Goal: Task Accomplishment & Management: Manage account settings

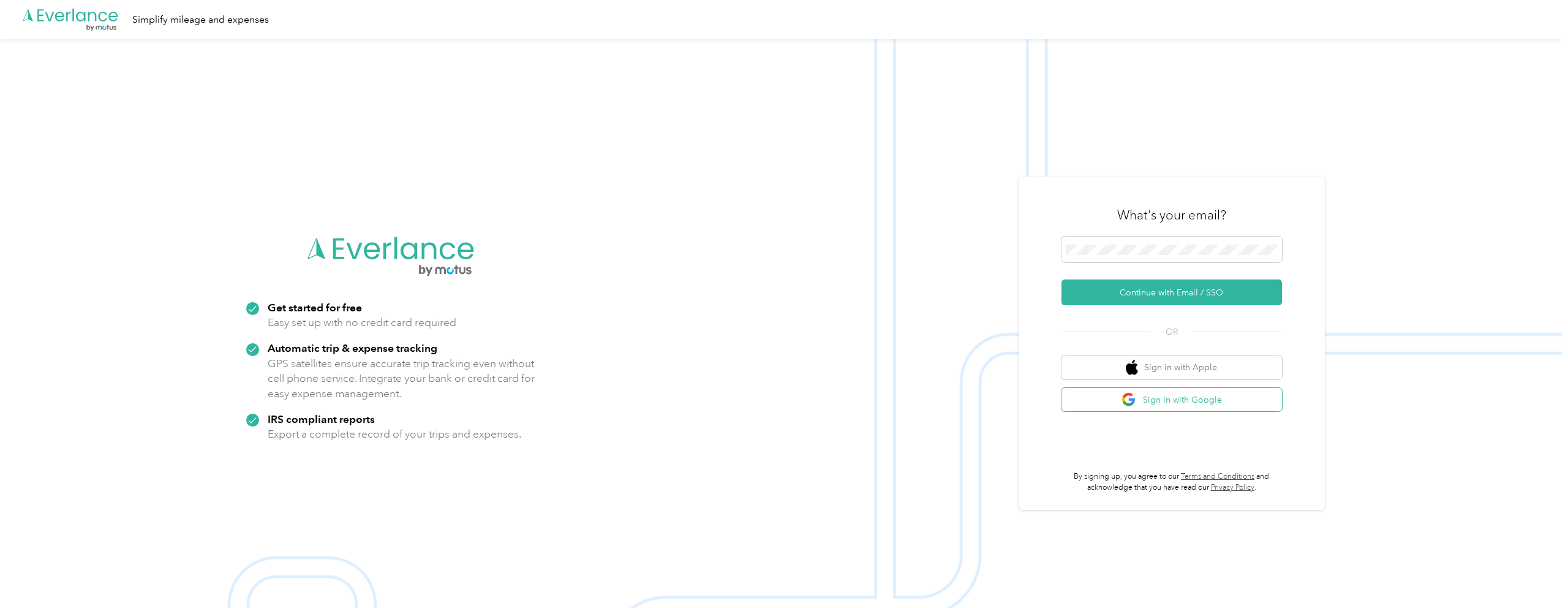
click at [1206, 395] on button "Sign in with Google" at bounding box center [1171, 399] width 220 height 24
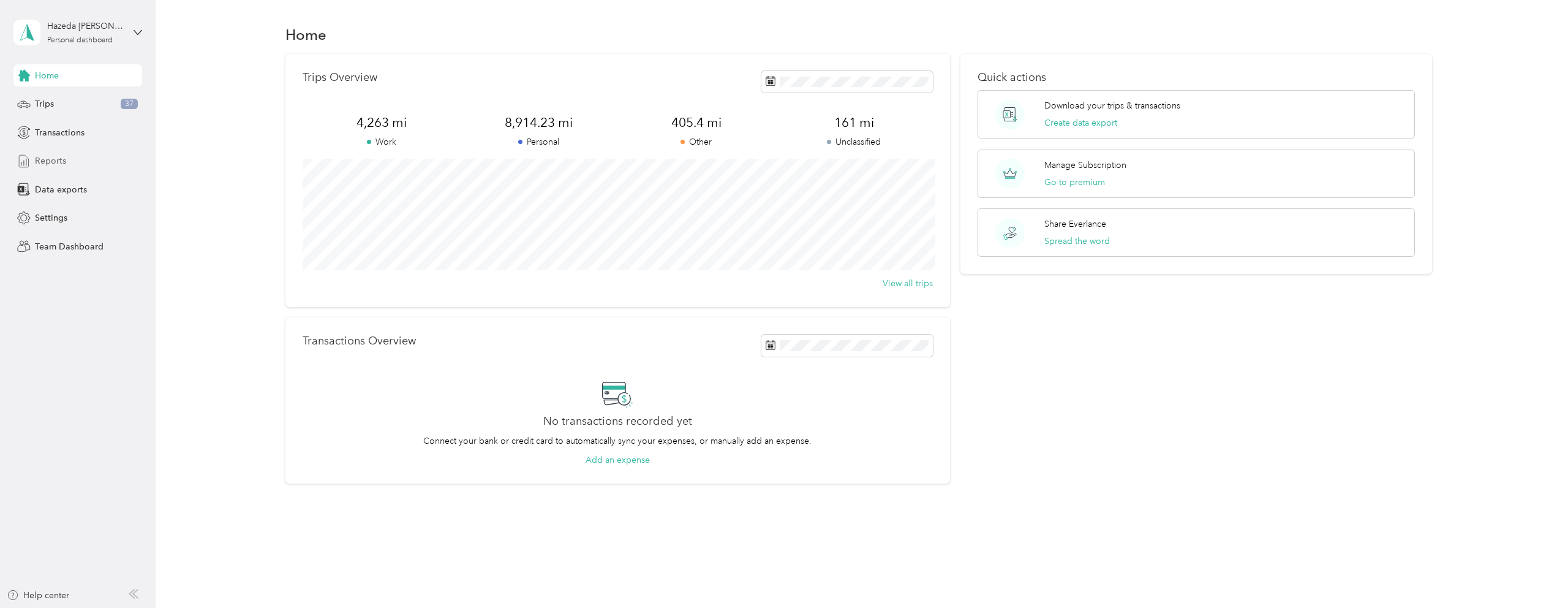
click at [40, 156] on span "Reports" at bounding box center [50, 160] width 31 height 13
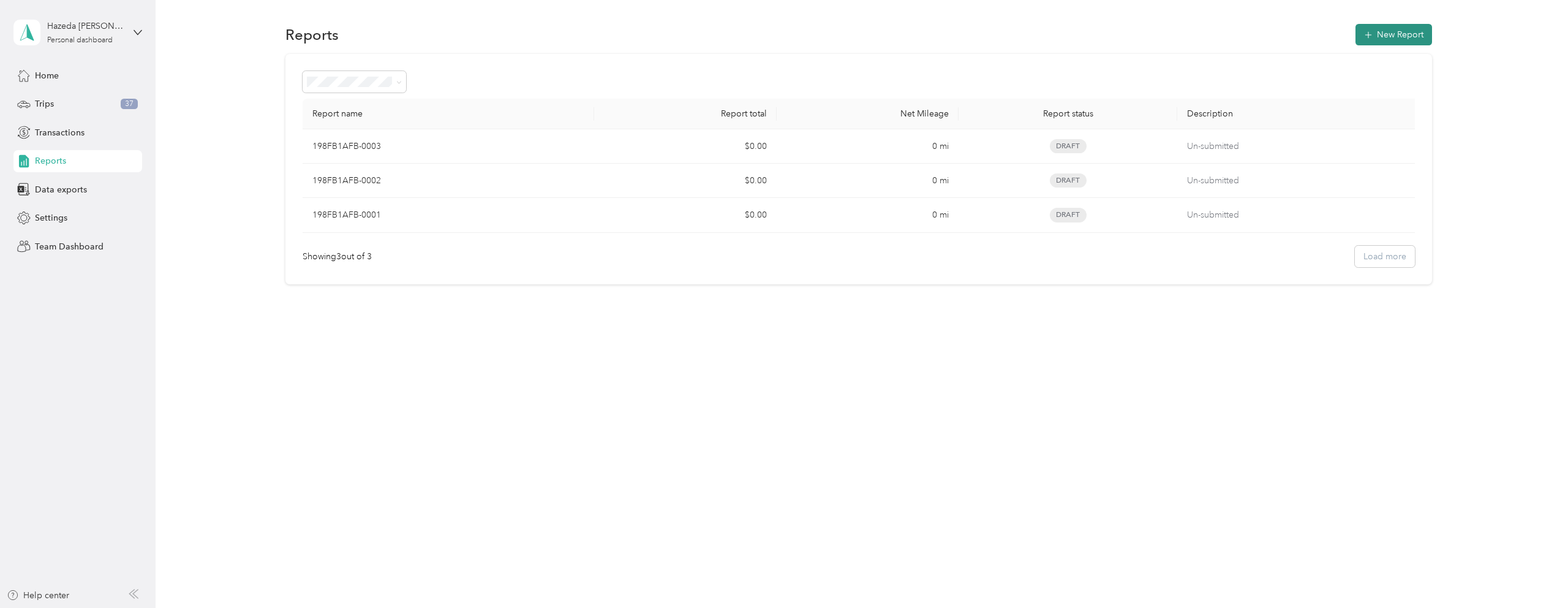
click at [1425, 26] on button "New Report" at bounding box center [1394, 34] width 77 height 22
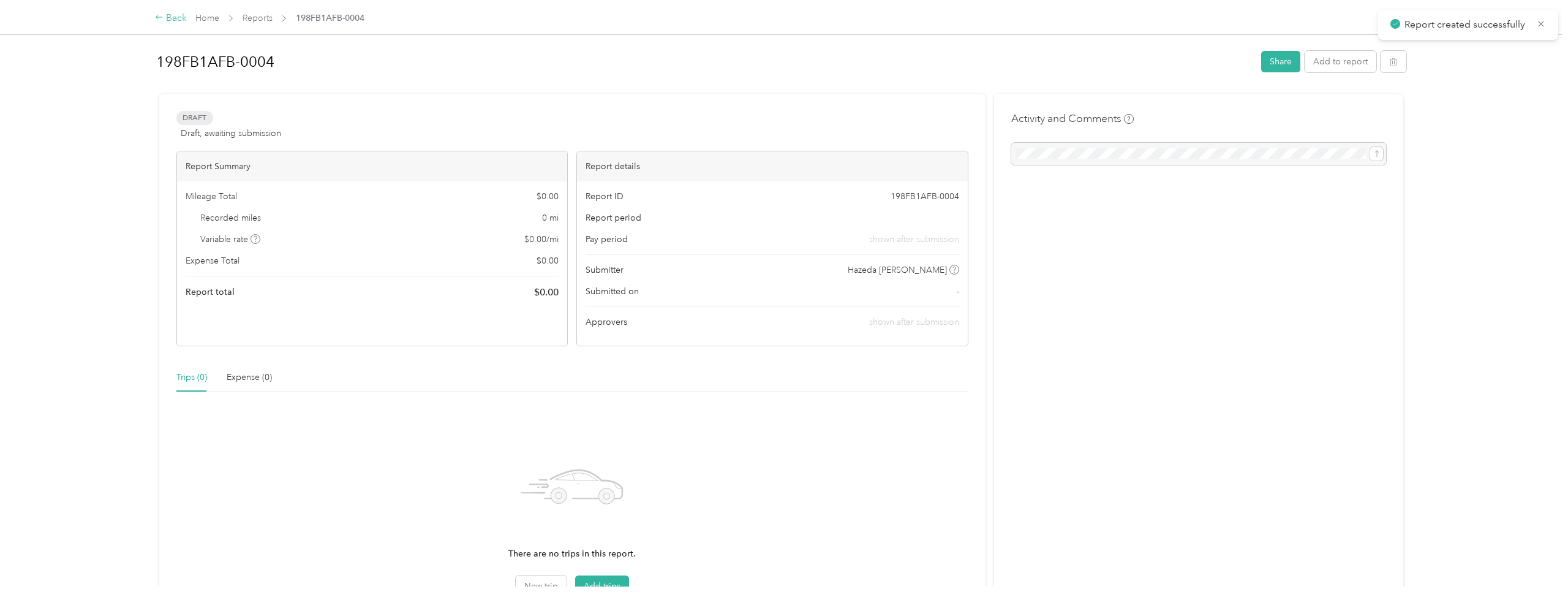
click at [164, 14] on div "Back" at bounding box center [171, 18] width 32 height 15
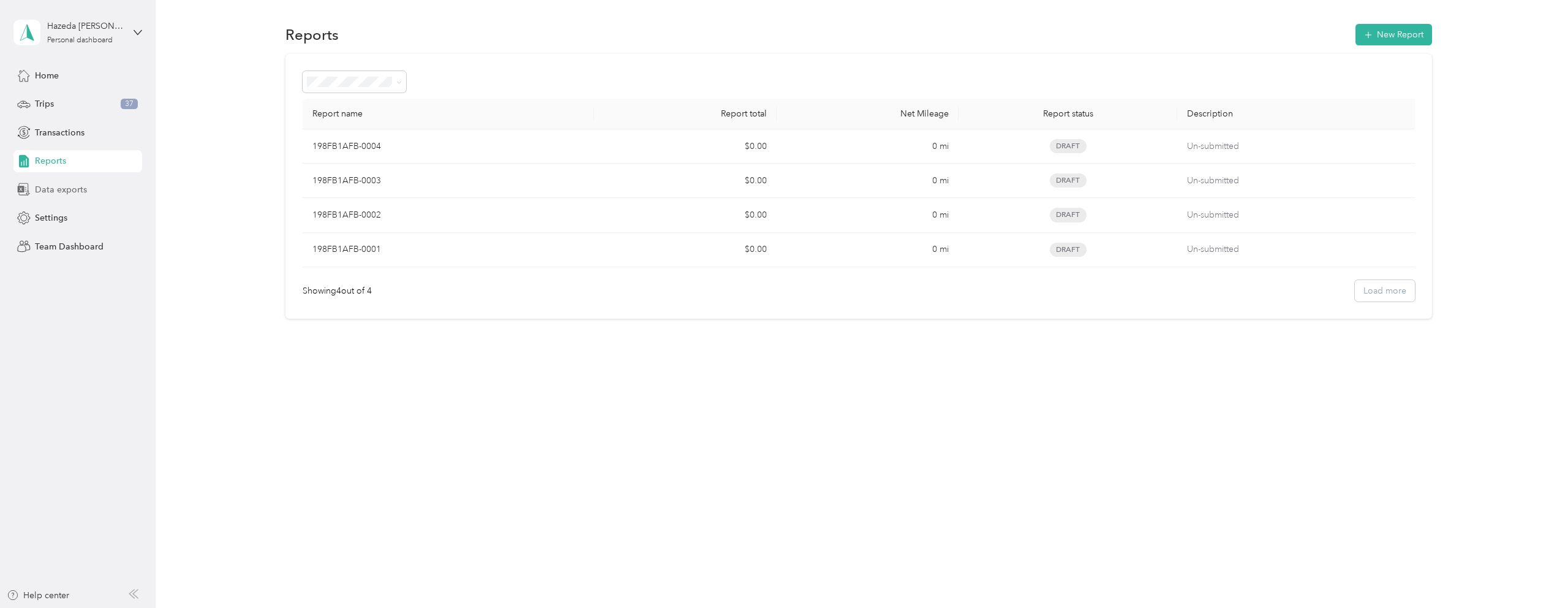
click at [65, 191] on span "Data exports" at bounding box center [61, 189] width 52 height 13
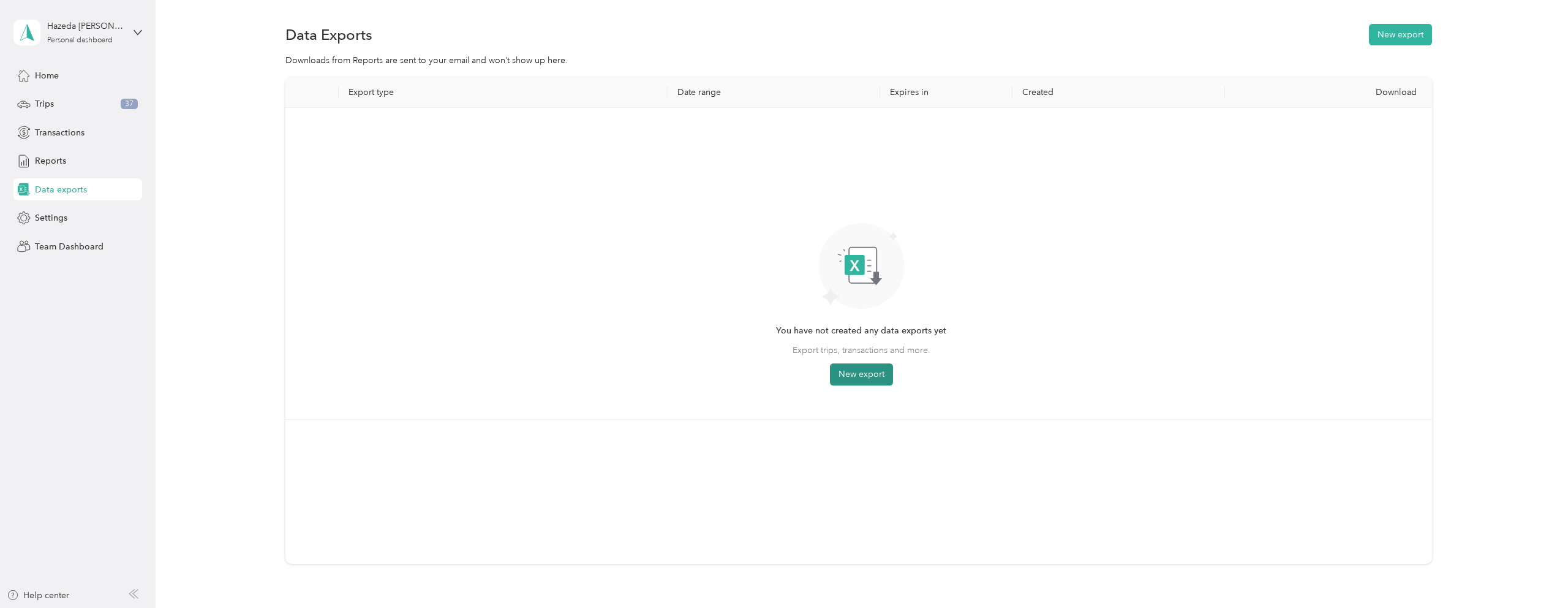
click at [866, 375] on button "New export" at bounding box center [861, 374] width 63 height 22
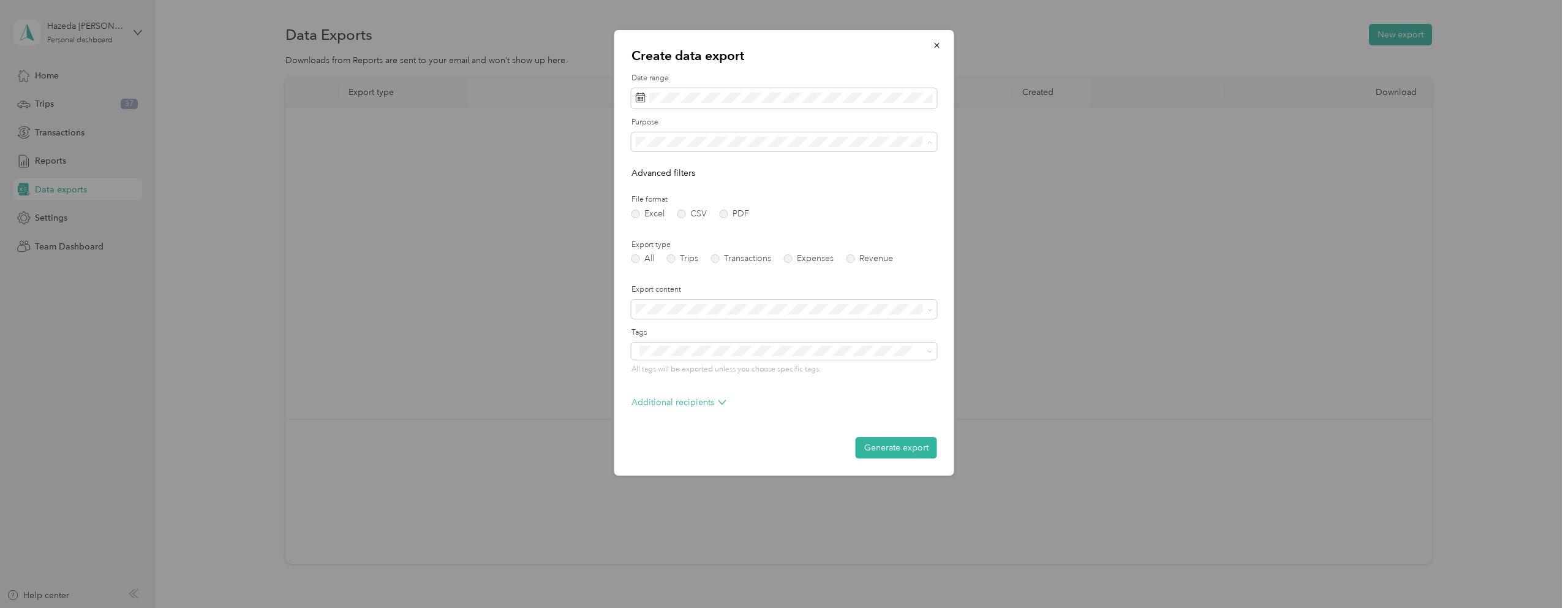
click at [681, 228] on span "Program Coordinator" at bounding box center [682, 227] width 84 height 10
click at [734, 211] on label "PDF" at bounding box center [735, 214] width 30 height 9
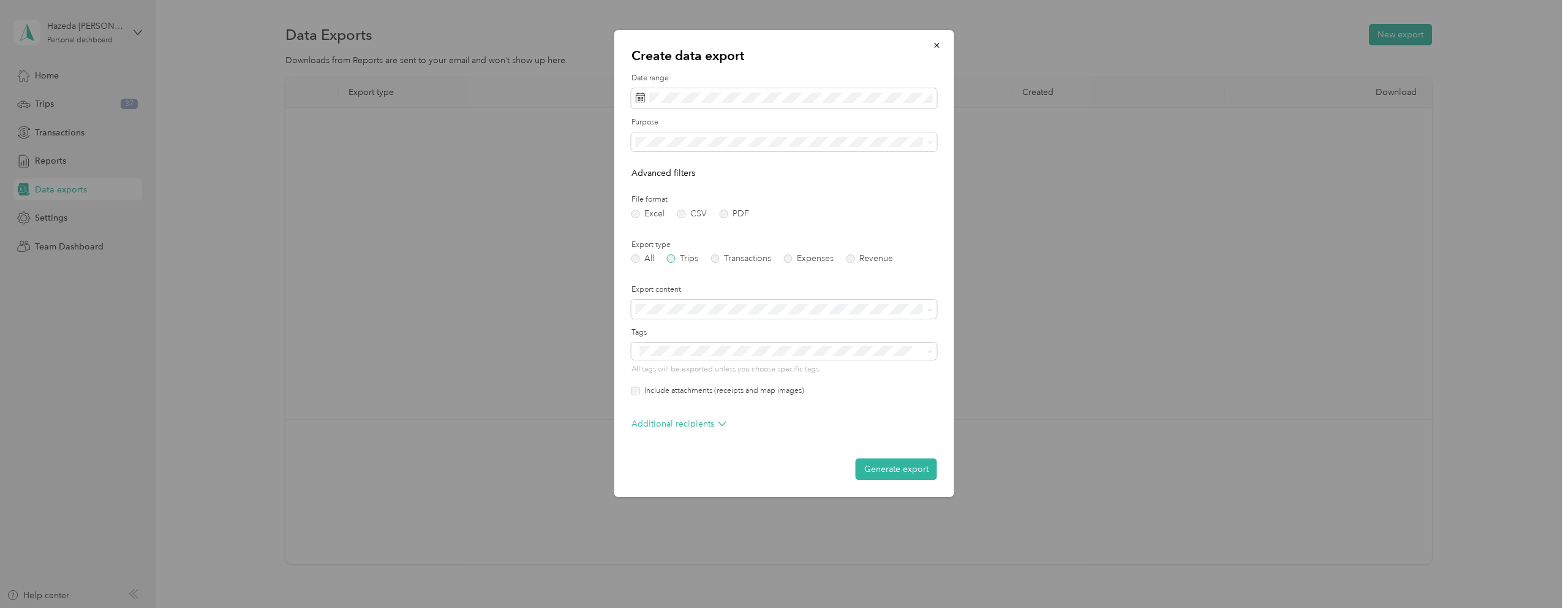
click at [678, 257] on label "Trips" at bounding box center [683, 259] width 31 height 9
click at [894, 469] on button "Generate export" at bounding box center [897, 469] width 82 height 22
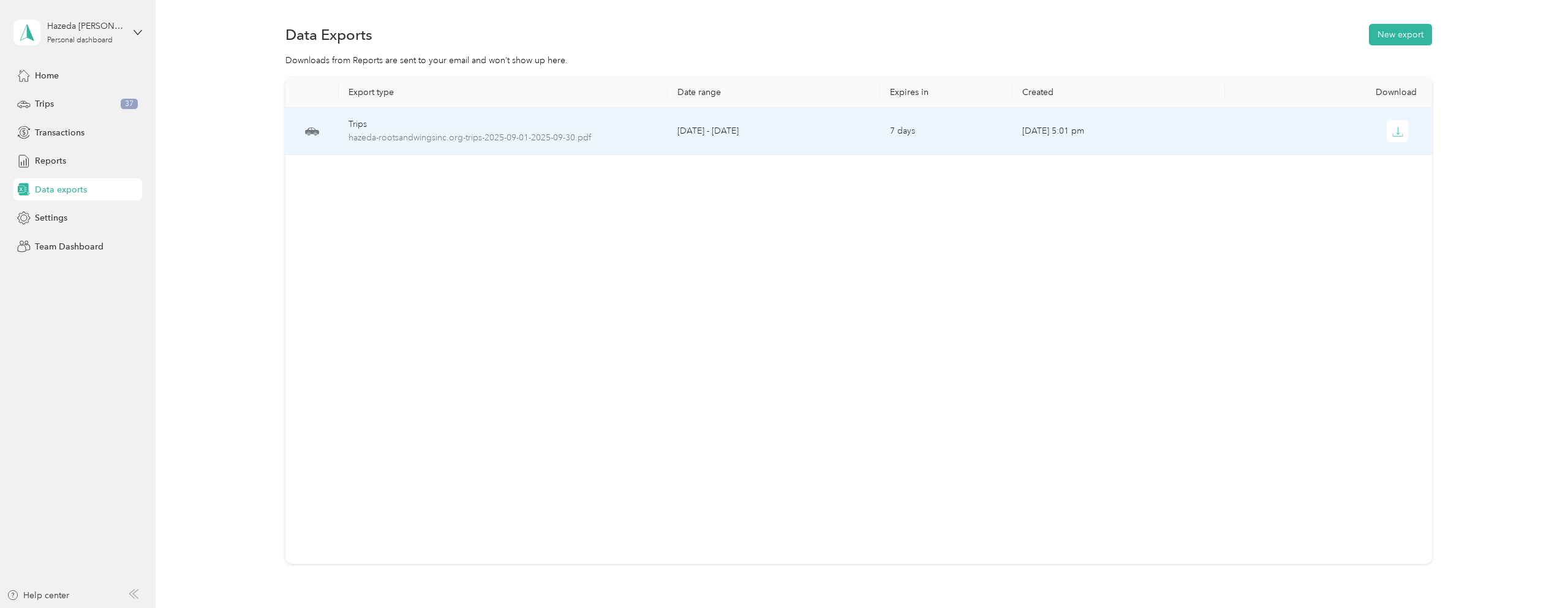
click at [670, 141] on td "[DATE] - [DATE]" at bounding box center [774, 132] width 212 height 47
click at [535, 137] on span "hazeda-rootsandwingsinc.org-trips-2025-09-01-2025-09-30.pdf" at bounding box center [502, 138] width 309 height 13
click at [633, 138] on span "hazeda-rootsandwingsinc.org-trips-2025-09-01-2025-09-30.pdf" at bounding box center [502, 138] width 309 height 13
click at [633, 139] on span "hazeda-rootsandwingsinc.org-trips-2025-09-01-2025-09-30.pdf" at bounding box center [502, 138] width 309 height 13
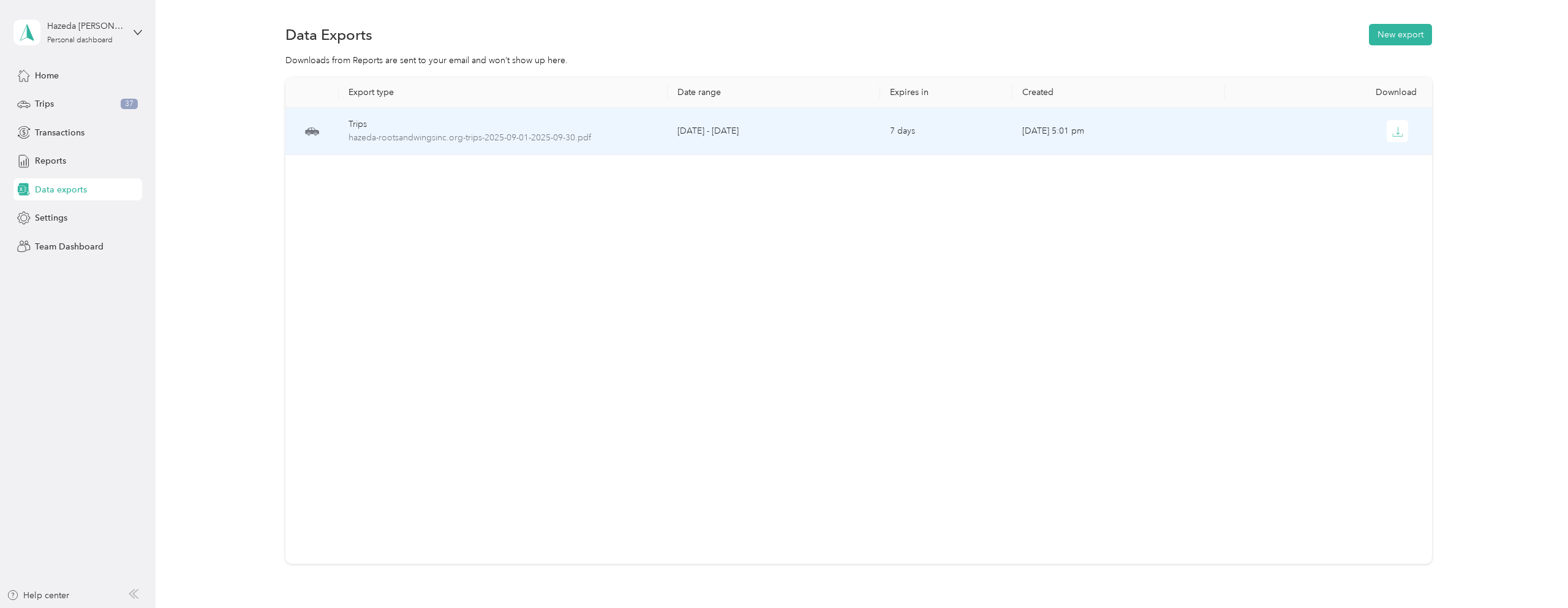
click at [633, 144] on td "Trips hazeda-rootsandwingsinc.org-trips-2025-09-01-2025-09-30.pdf" at bounding box center [503, 132] width 329 height 47
click at [633, 143] on td "Trips hazeda-rootsandwingsinc.org-trips-2025-09-01-2025-09-30.pdf" at bounding box center [503, 132] width 329 height 47
click at [1406, 139] on button "button" at bounding box center [1397, 131] width 22 height 22
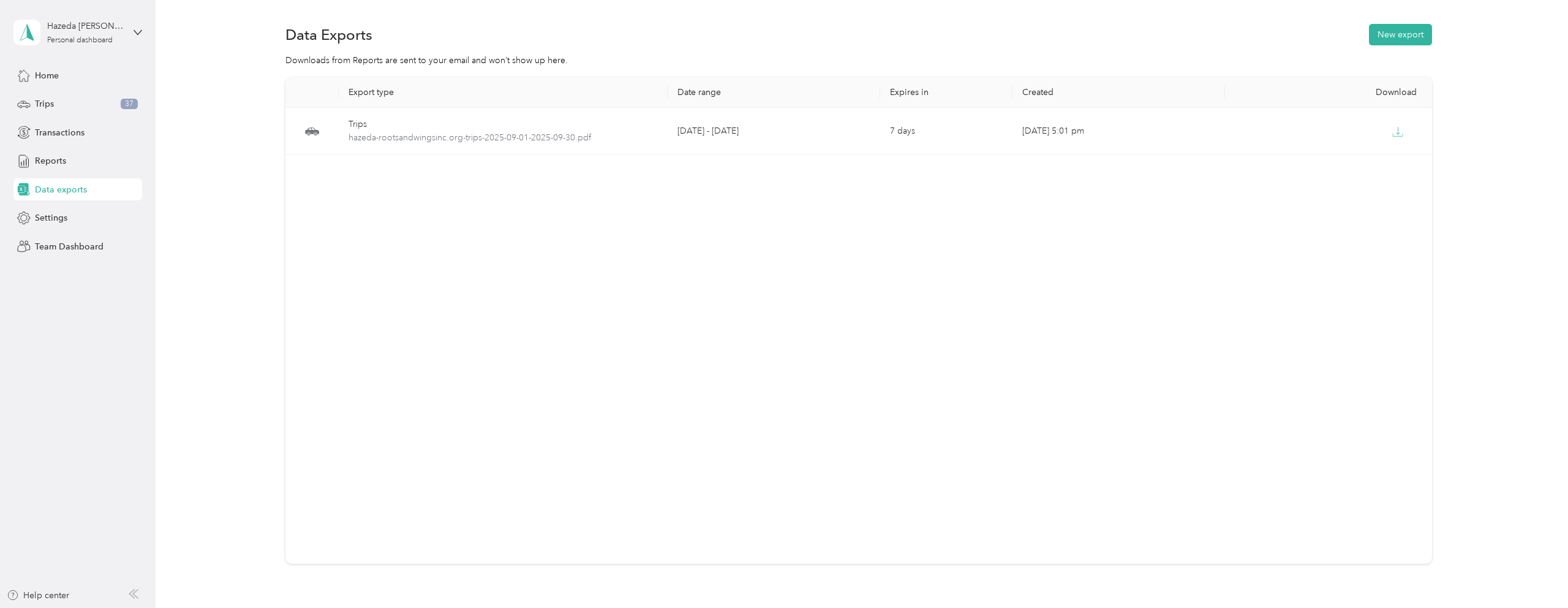
click at [707, 270] on div "Export type Date range Expires in Created Download Trips hazeda-rootsandwingsin…" at bounding box center [858, 321] width 1147 height 487
click at [1416, 34] on button "New export" at bounding box center [1400, 34] width 63 height 22
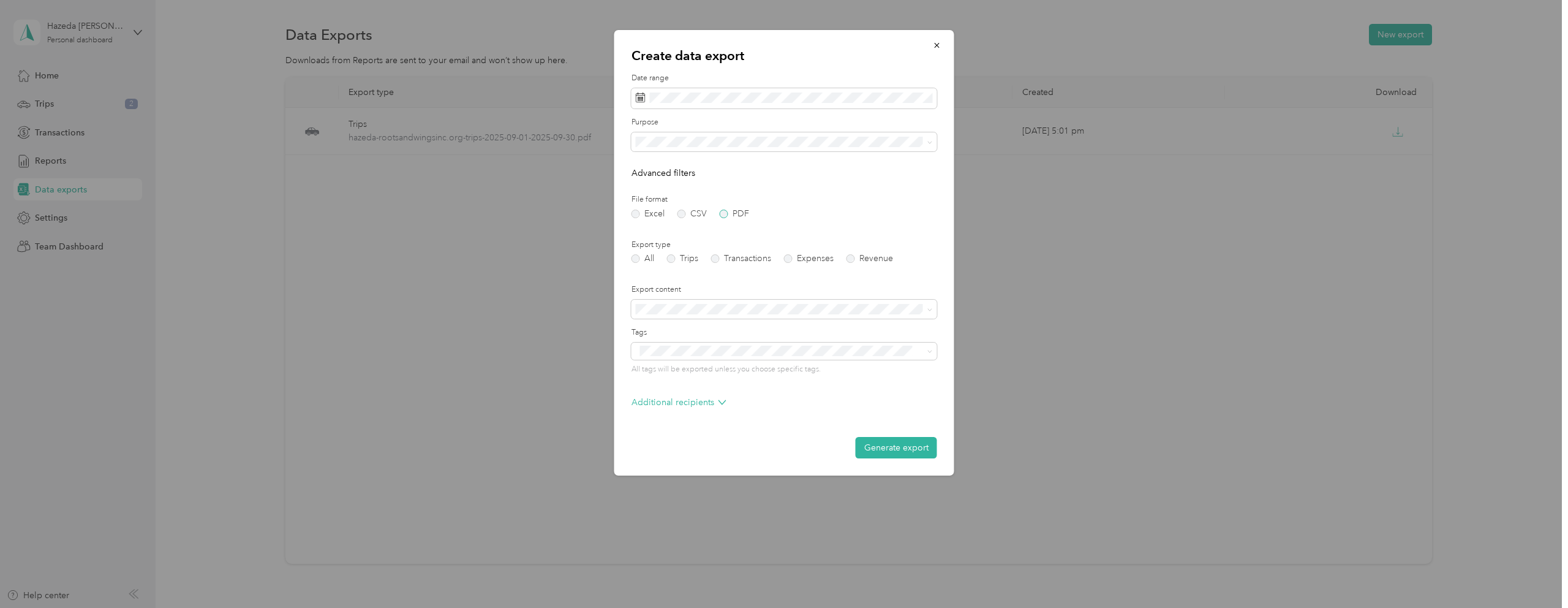
click at [732, 214] on label "PDF" at bounding box center [735, 214] width 30 height 9
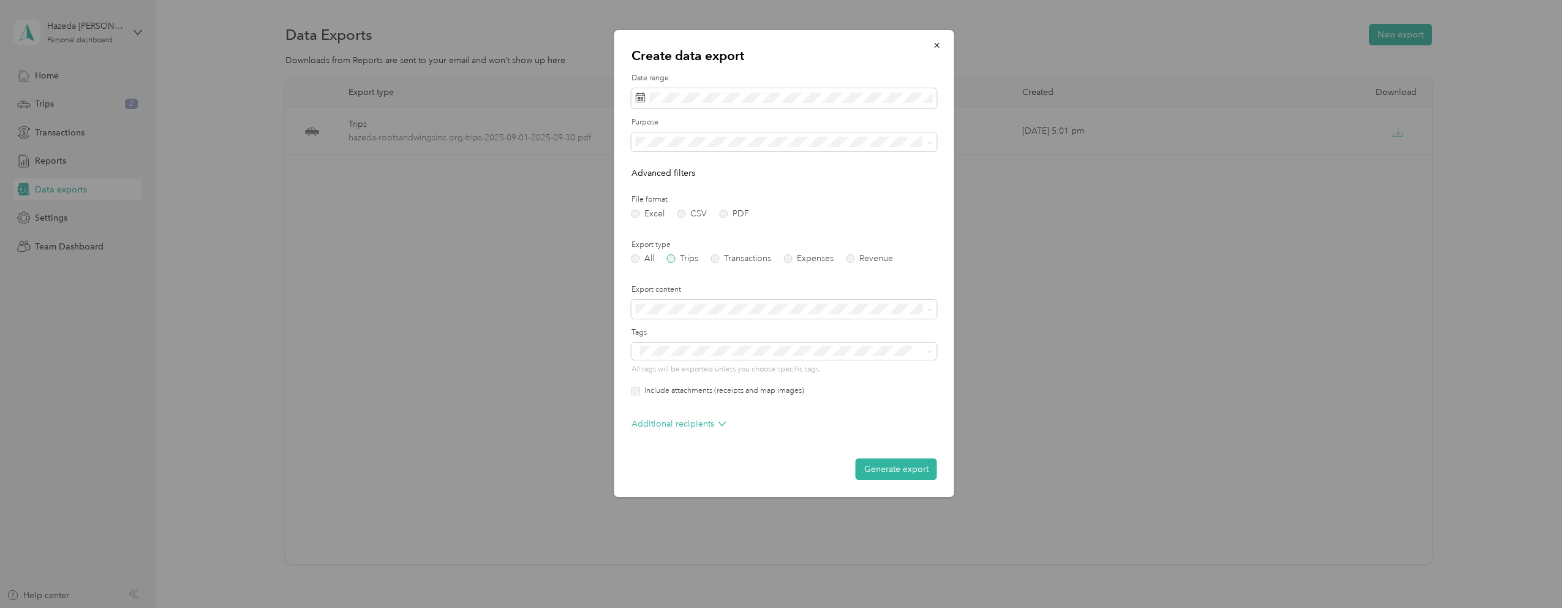
click at [679, 258] on label "Trips" at bounding box center [683, 259] width 31 height 9
click at [898, 473] on button "Generate export" at bounding box center [897, 469] width 82 height 22
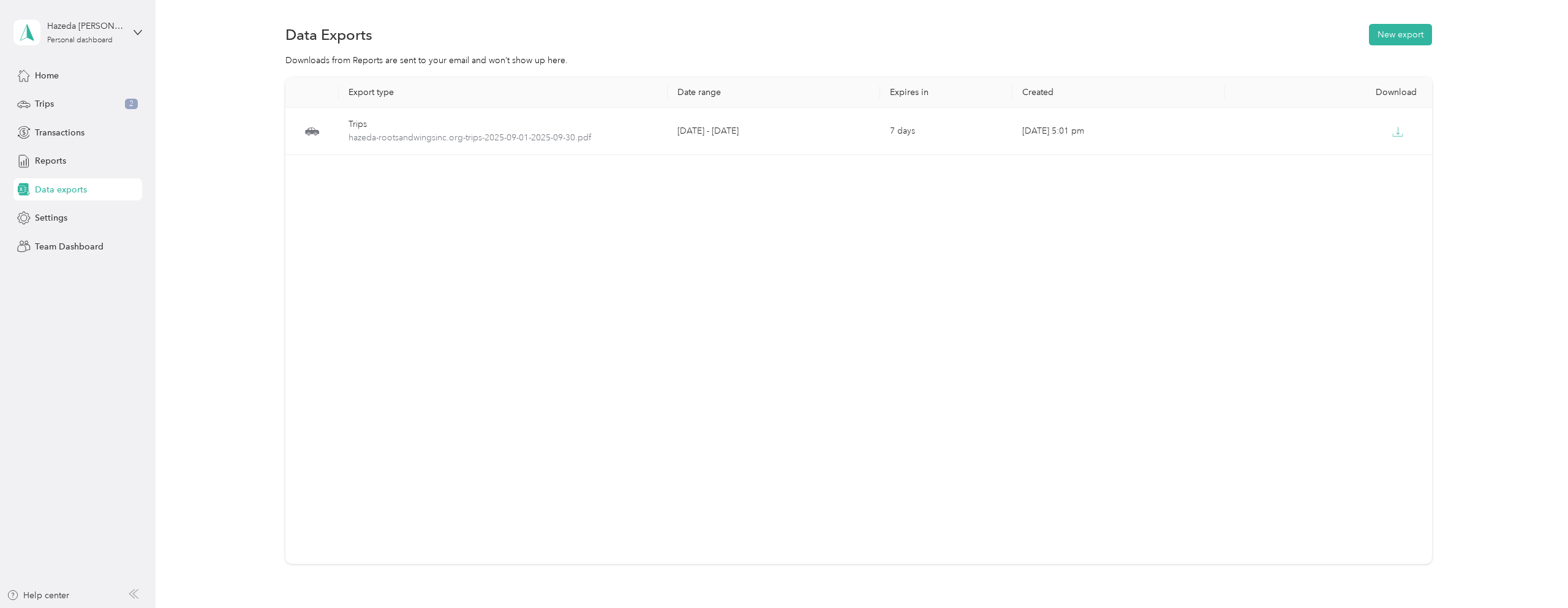
click at [825, 241] on div "Export type Date range Expires in Created Download Trips hazeda-rootsandwingsin…" at bounding box center [858, 321] width 1147 height 487
click at [1382, 24] on button "New export" at bounding box center [1400, 34] width 63 height 22
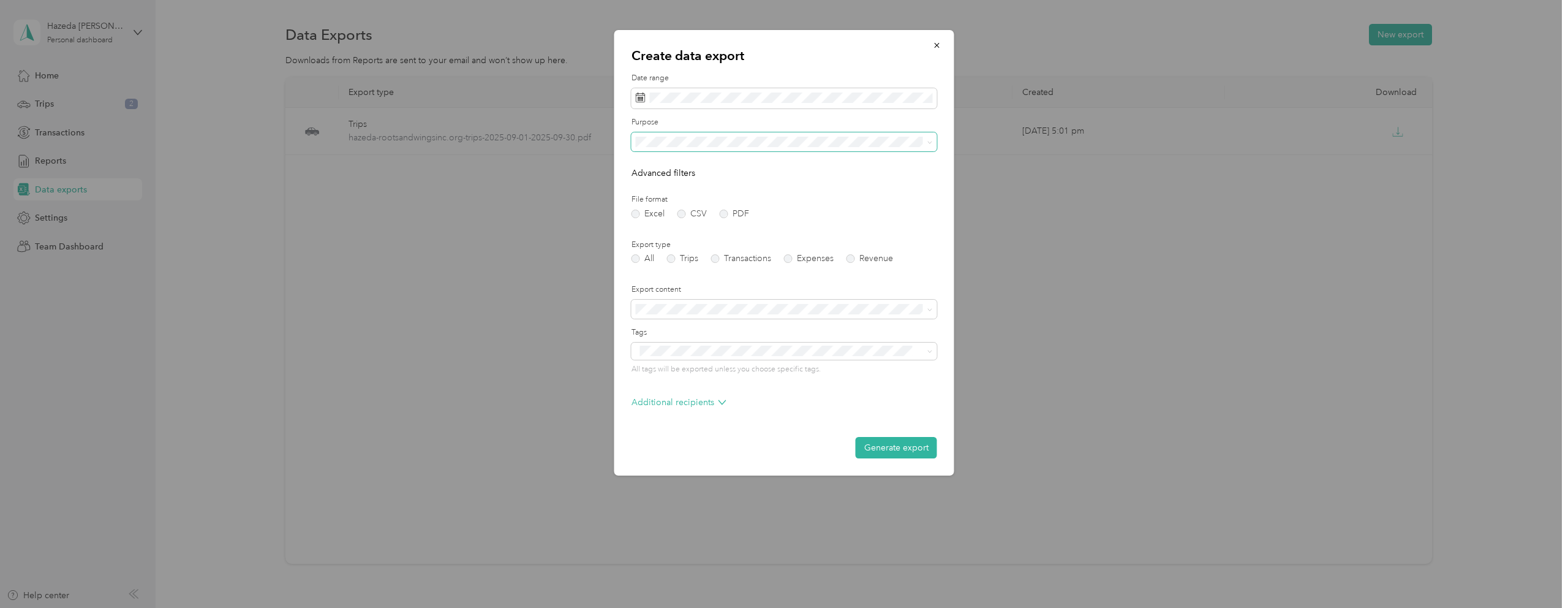
click at [705, 151] on span at bounding box center [784, 142] width 306 height 20
click at [687, 225] on span "Program Coordinator" at bounding box center [682, 227] width 84 height 10
click at [724, 213] on label "PDF" at bounding box center [735, 214] width 30 height 9
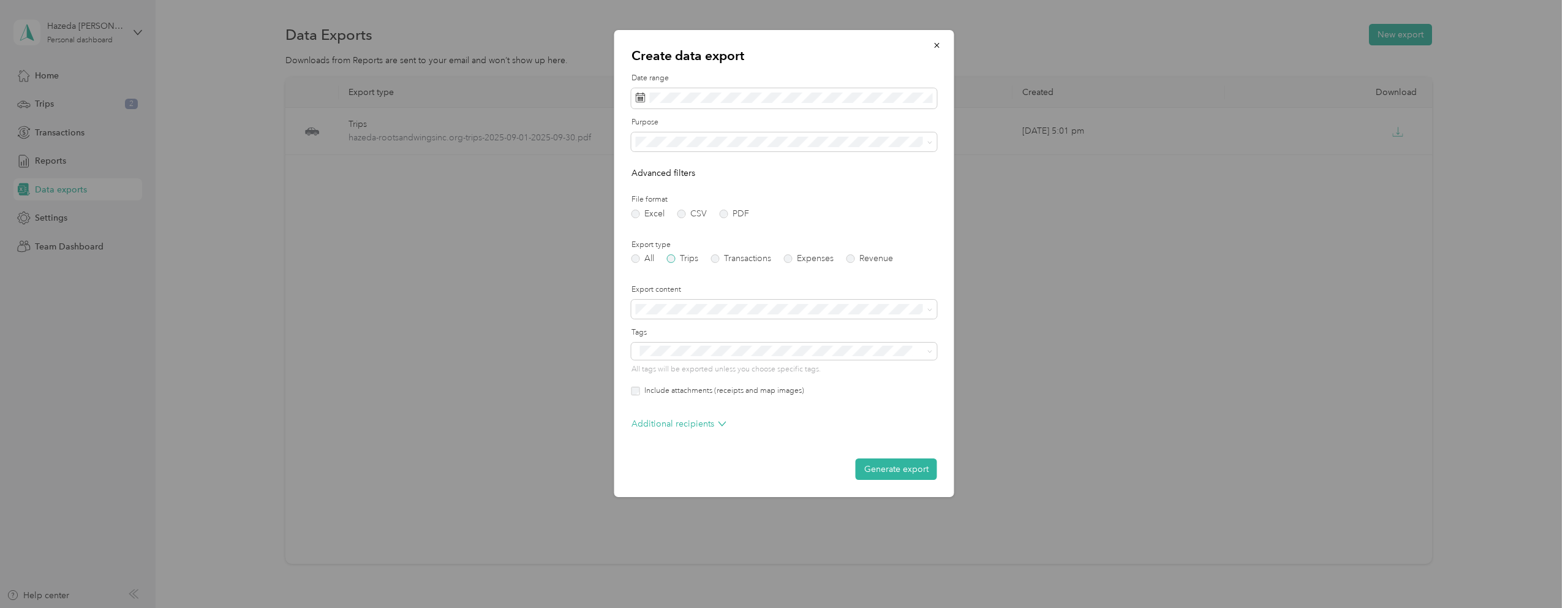
click at [684, 257] on label "Trips" at bounding box center [683, 259] width 31 height 9
click at [906, 464] on button "Generate export" at bounding box center [897, 469] width 82 height 22
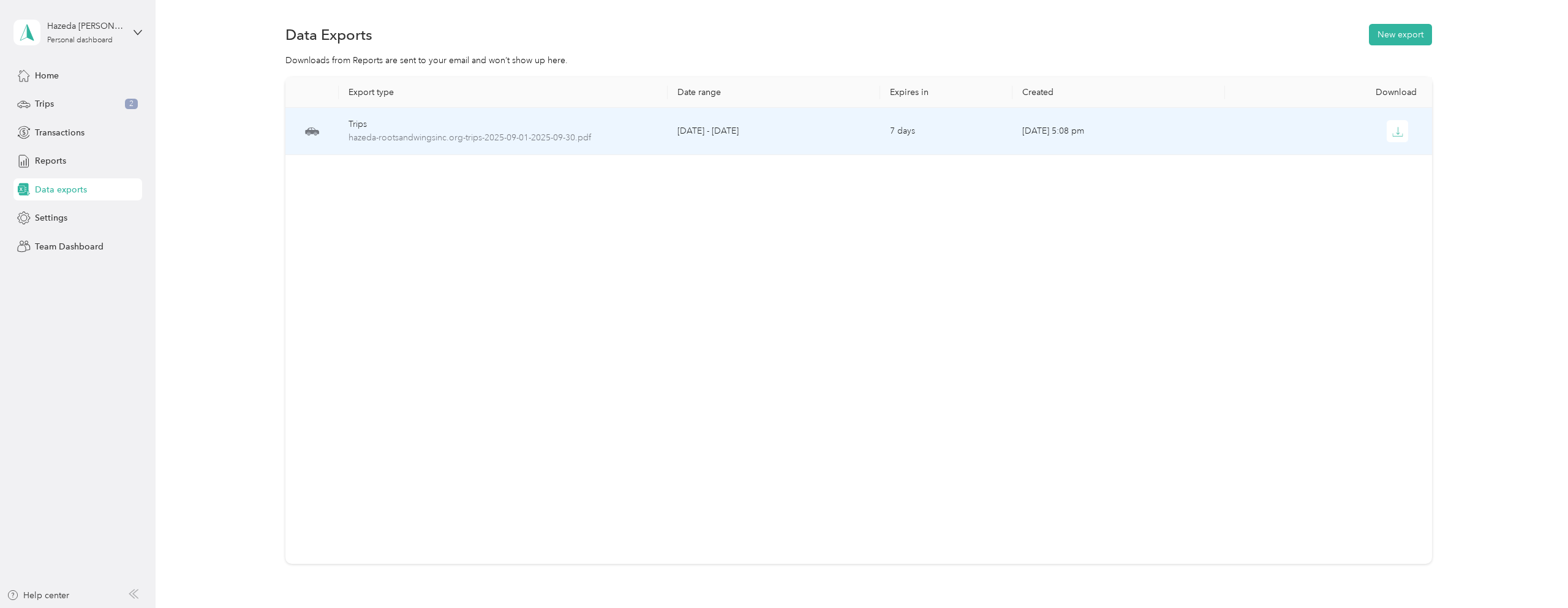
click at [1131, 135] on td "[DATE] 5:08 pm" at bounding box center [1119, 132] width 212 height 47
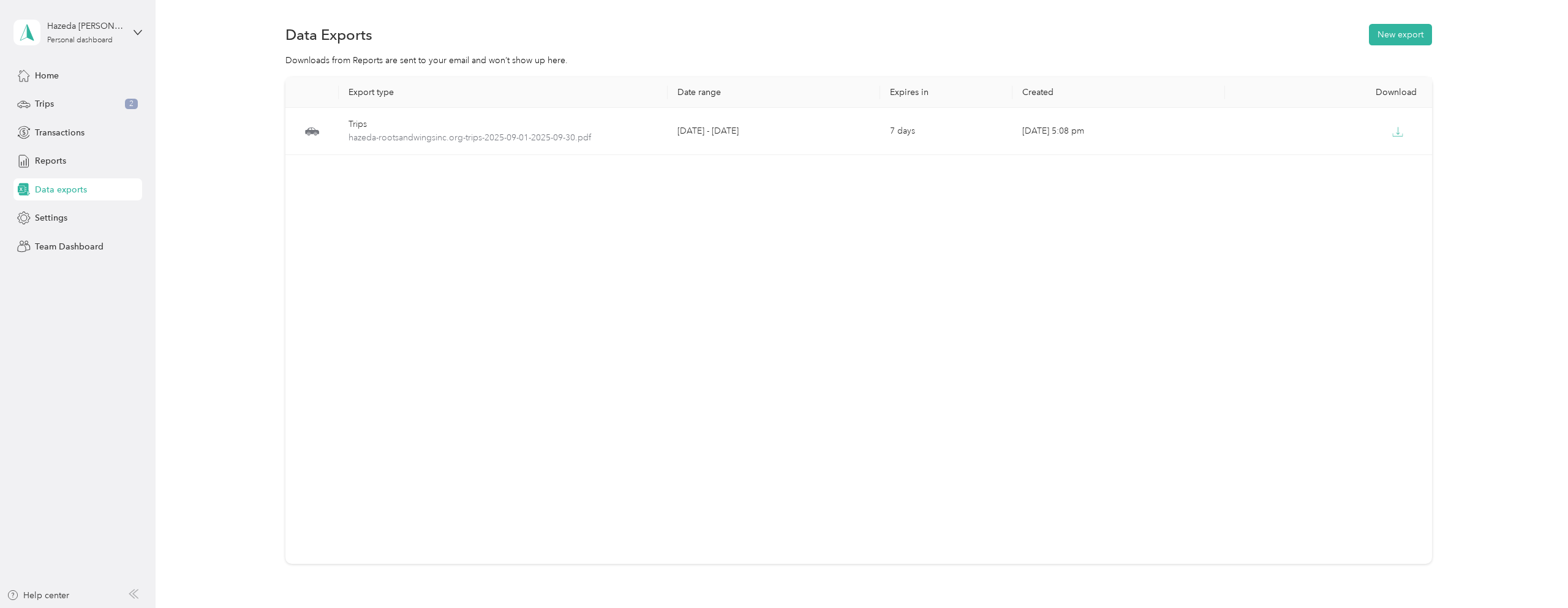
click at [1121, 309] on div "Export type Date range Expires in Created Download Trips hazeda-rootsandwingsin…" at bounding box center [858, 321] width 1147 height 487
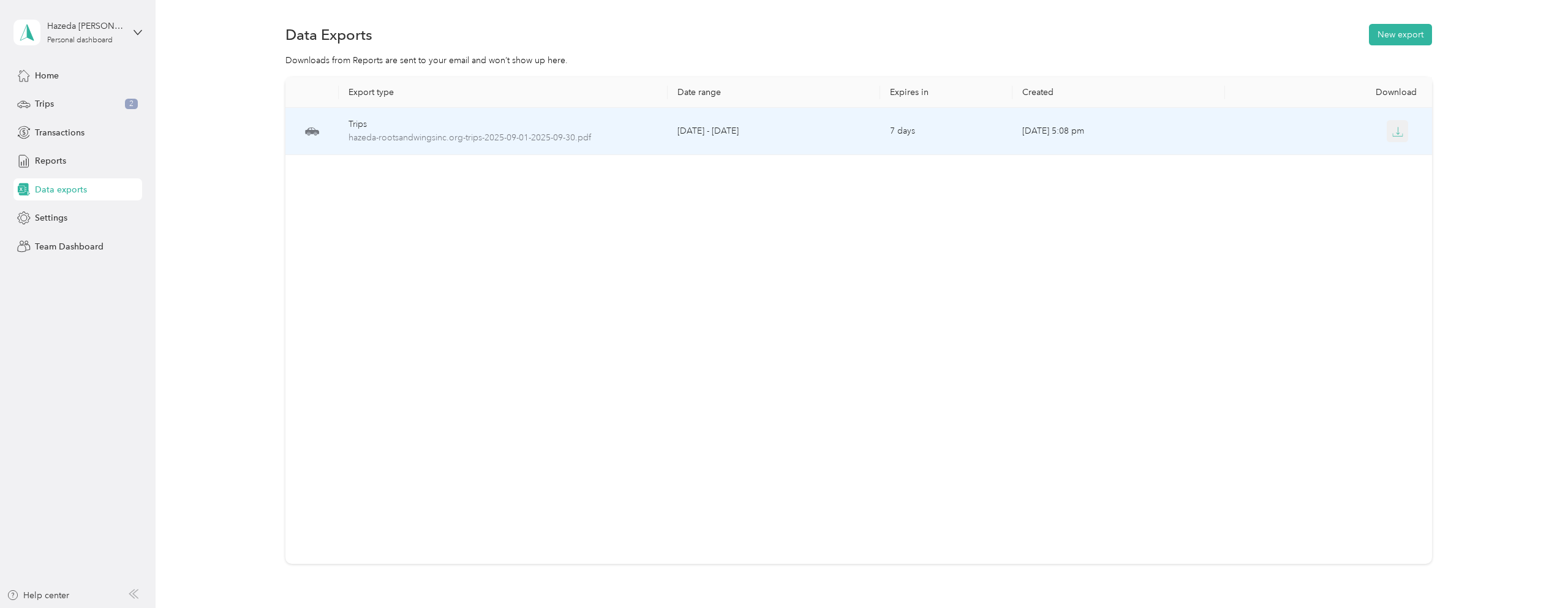
click at [1391, 132] on button "button" at bounding box center [1397, 131] width 22 height 22
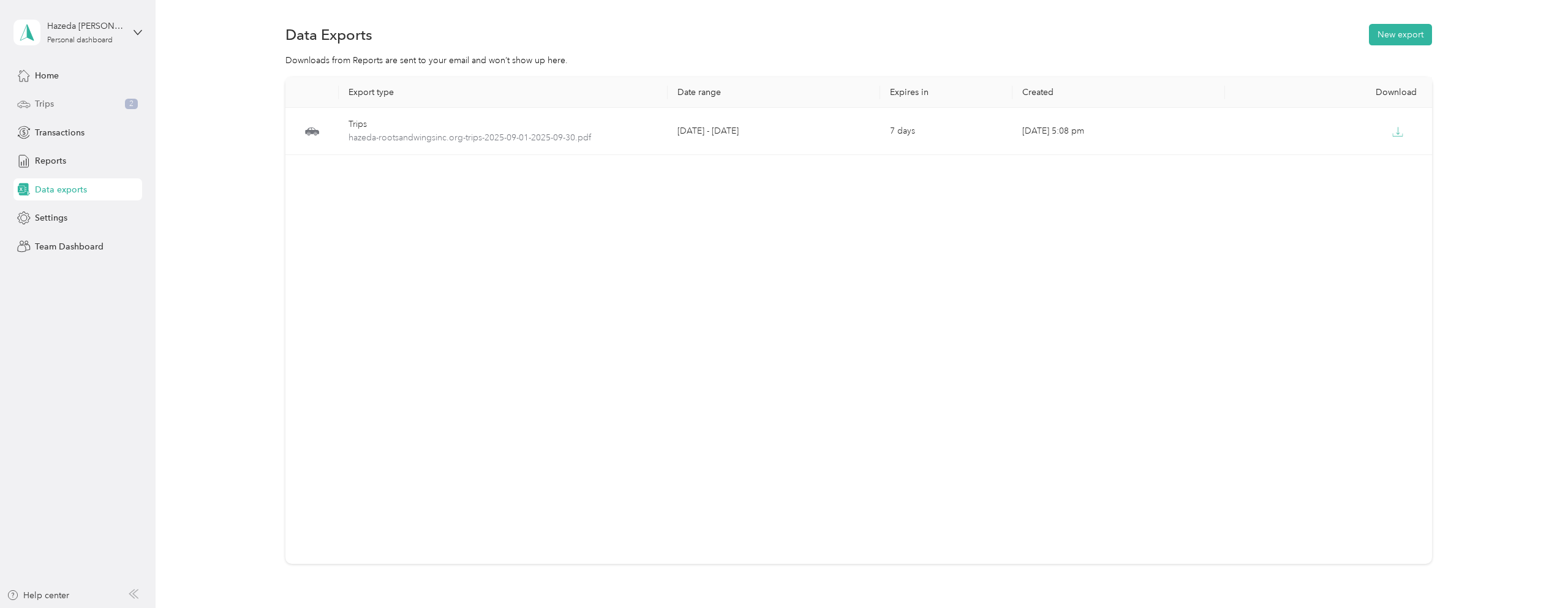
click at [49, 100] on span "Trips" at bounding box center [44, 104] width 19 height 13
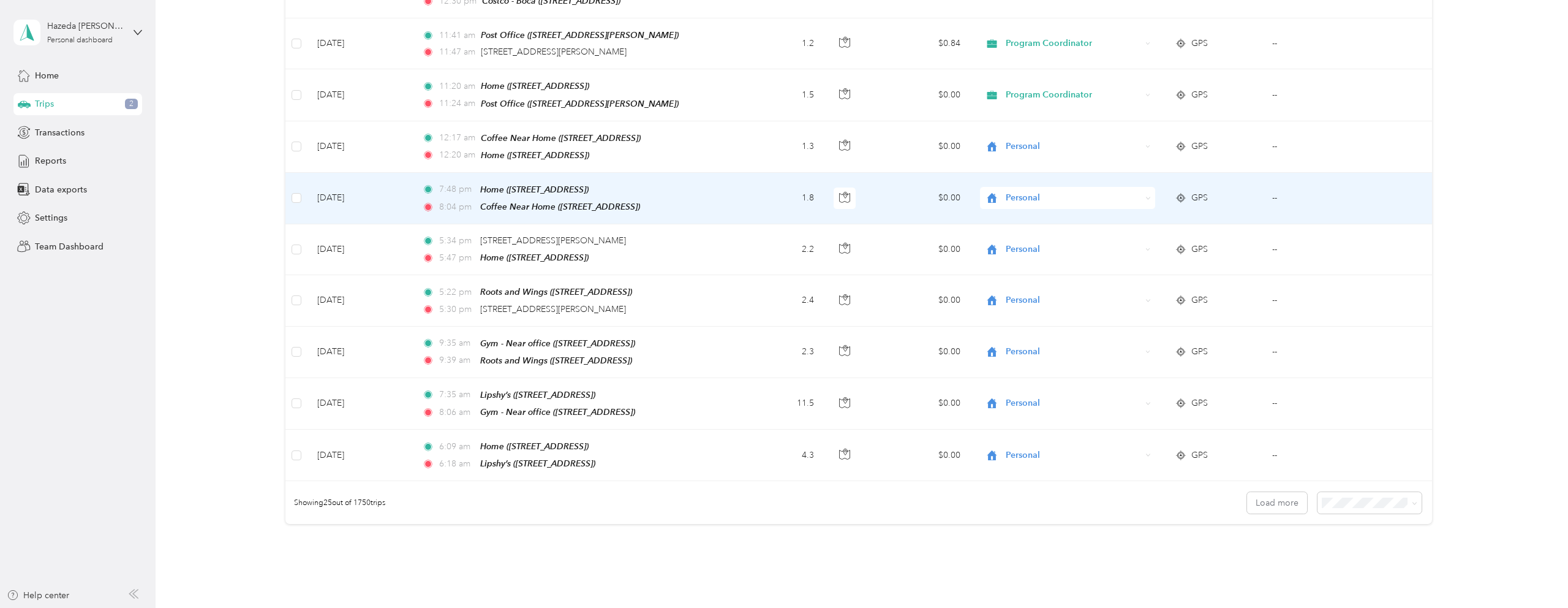
scroll to position [1012, 0]
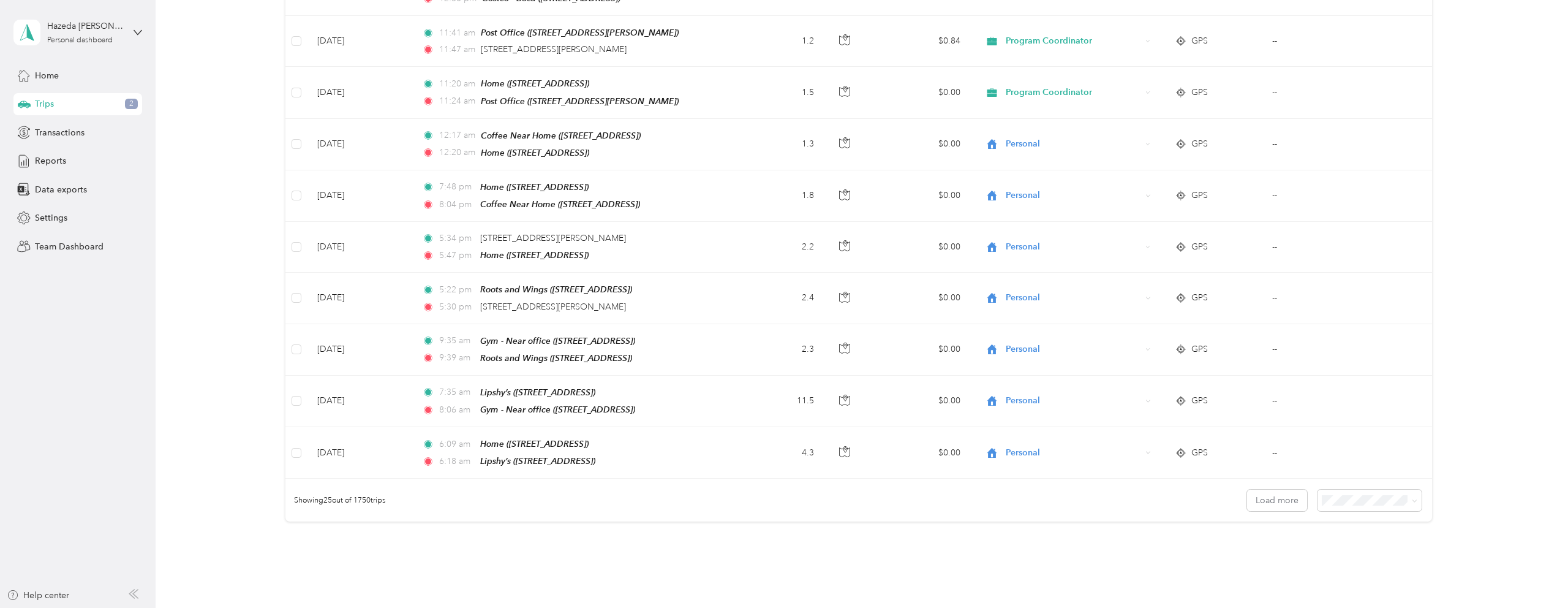
click at [1365, 554] on div "100 per load" at bounding box center [1375, 553] width 87 height 13
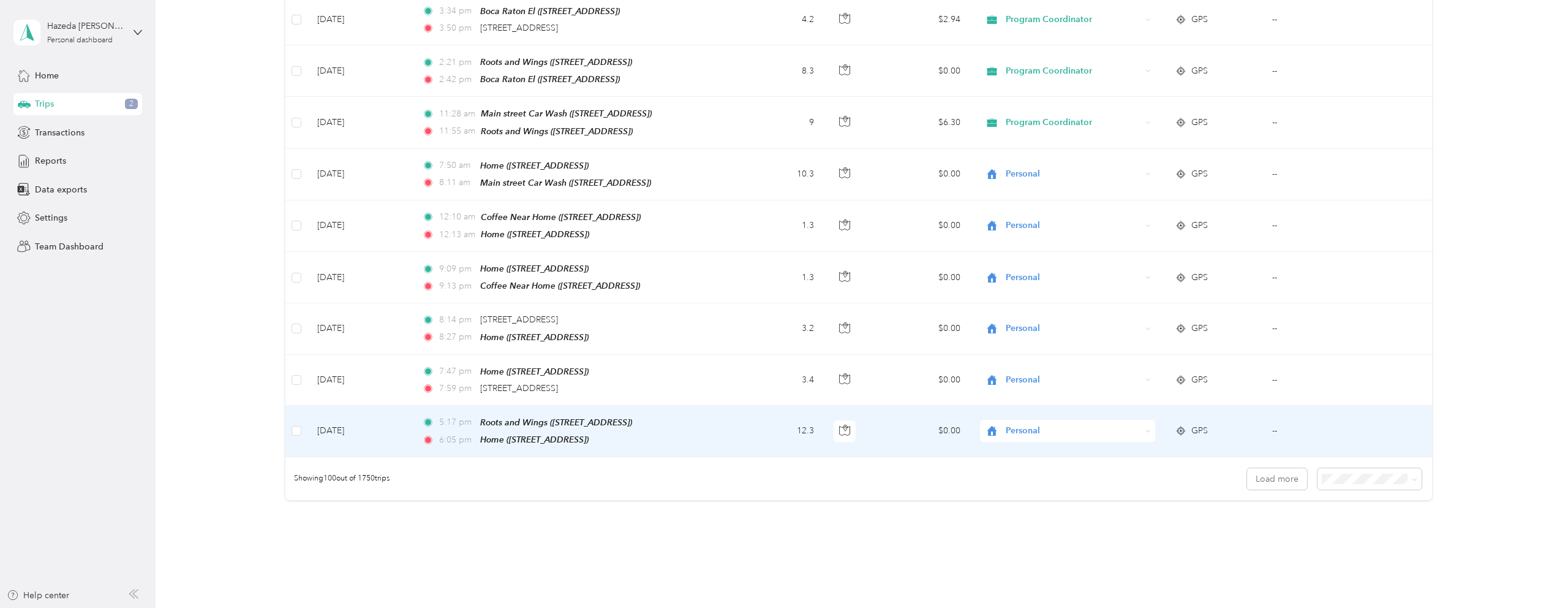
scroll to position [4899, 0]
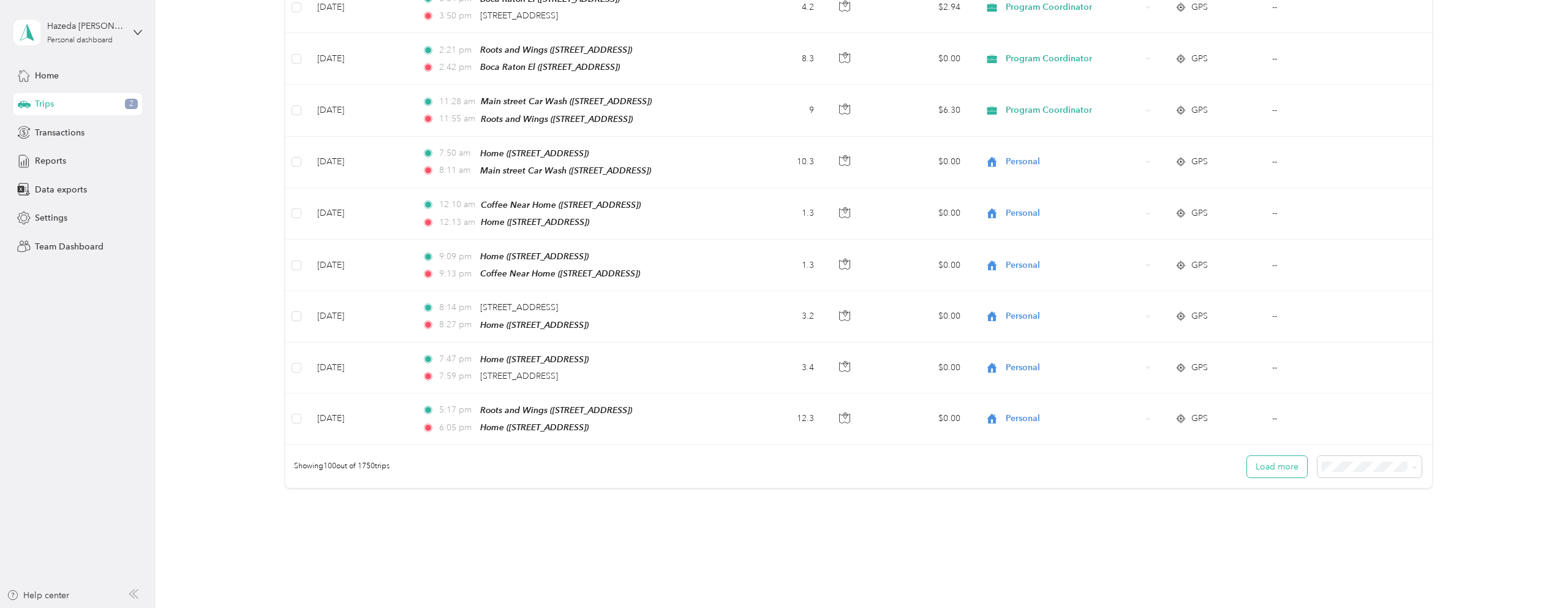
click at [1279, 456] on button "Load more" at bounding box center [1276, 466] width 60 height 22
click at [1292, 456] on button "Load more" at bounding box center [1276, 466] width 60 height 22
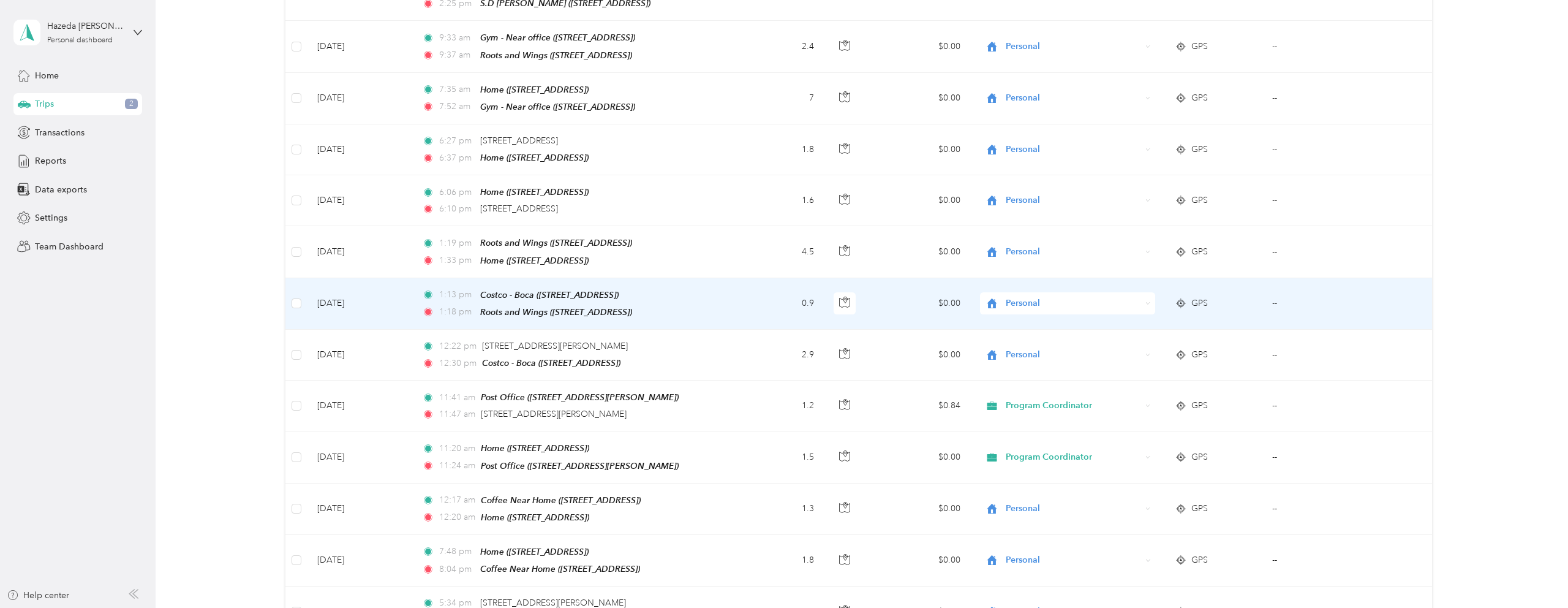
scroll to position [0, 0]
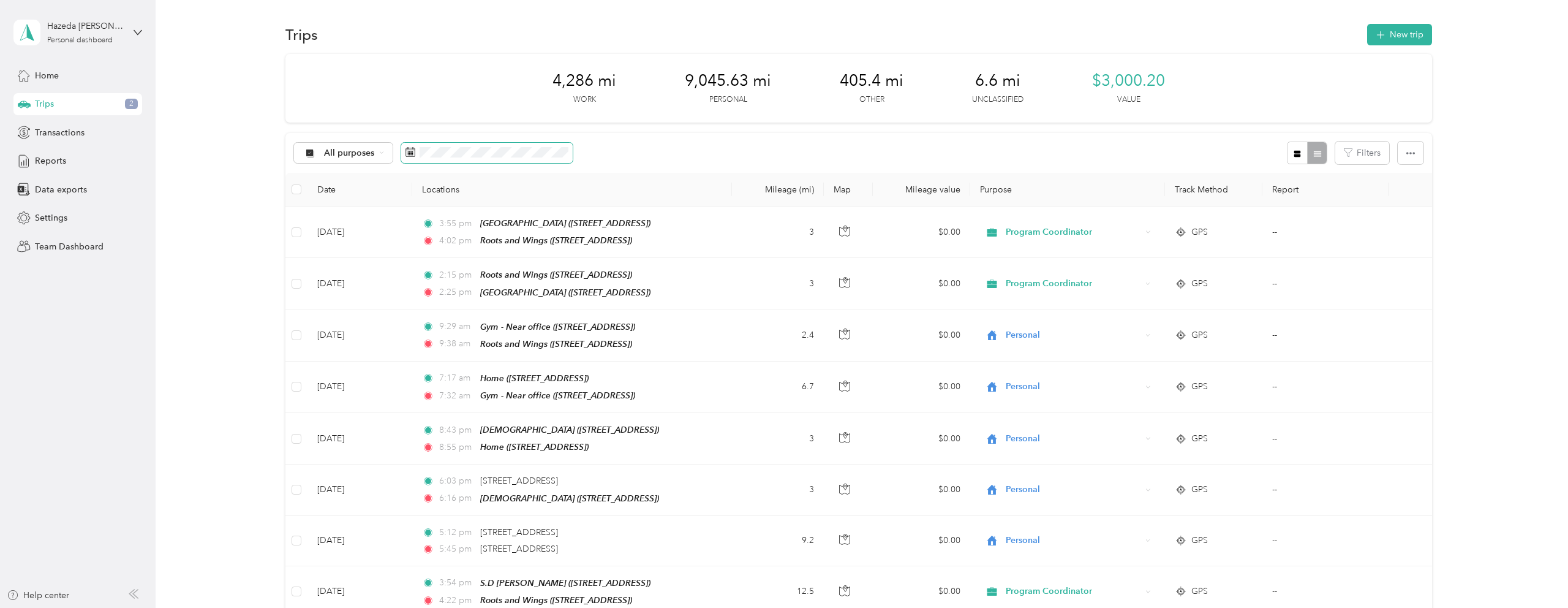
click at [464, 143] on span at bounding box center [487, 153] width 172 height 21
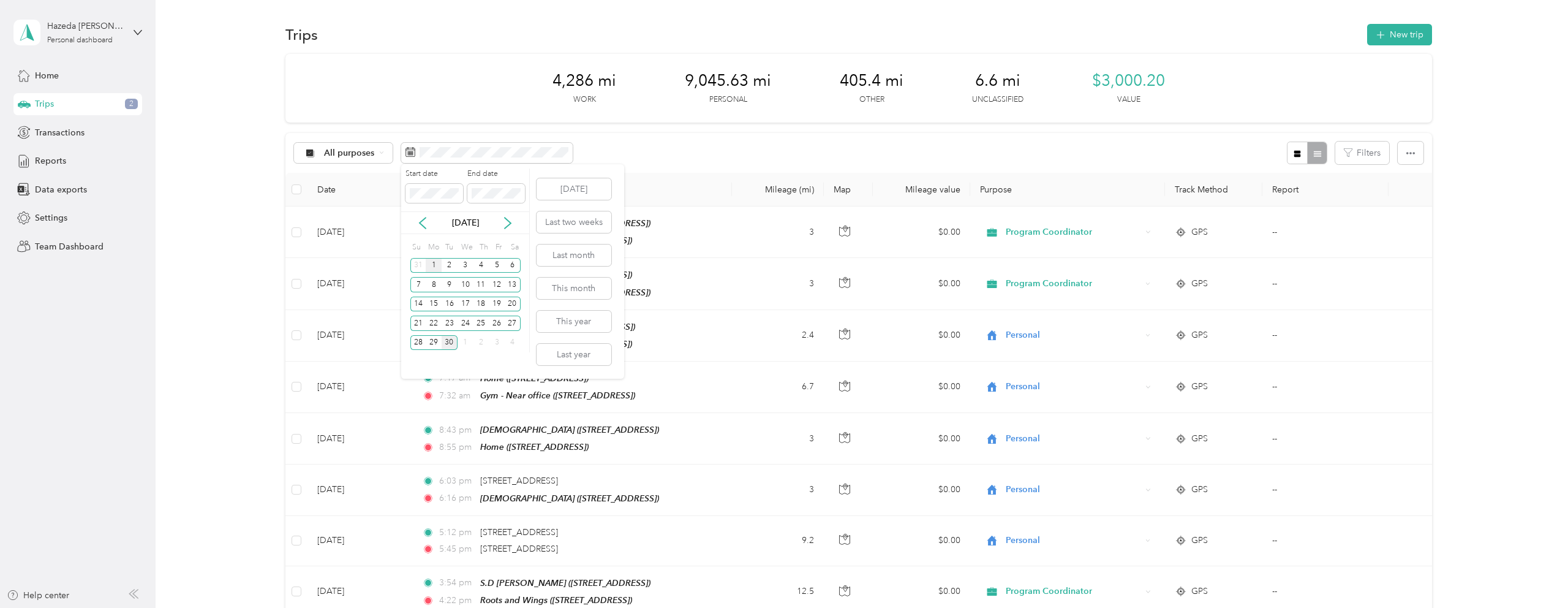
click at [434, 262] on div "1" at bounding box center [434, 266] width 16 height 16
click at [451, 336] on div "30" at bounding box center [449, 343] width 16 height 16
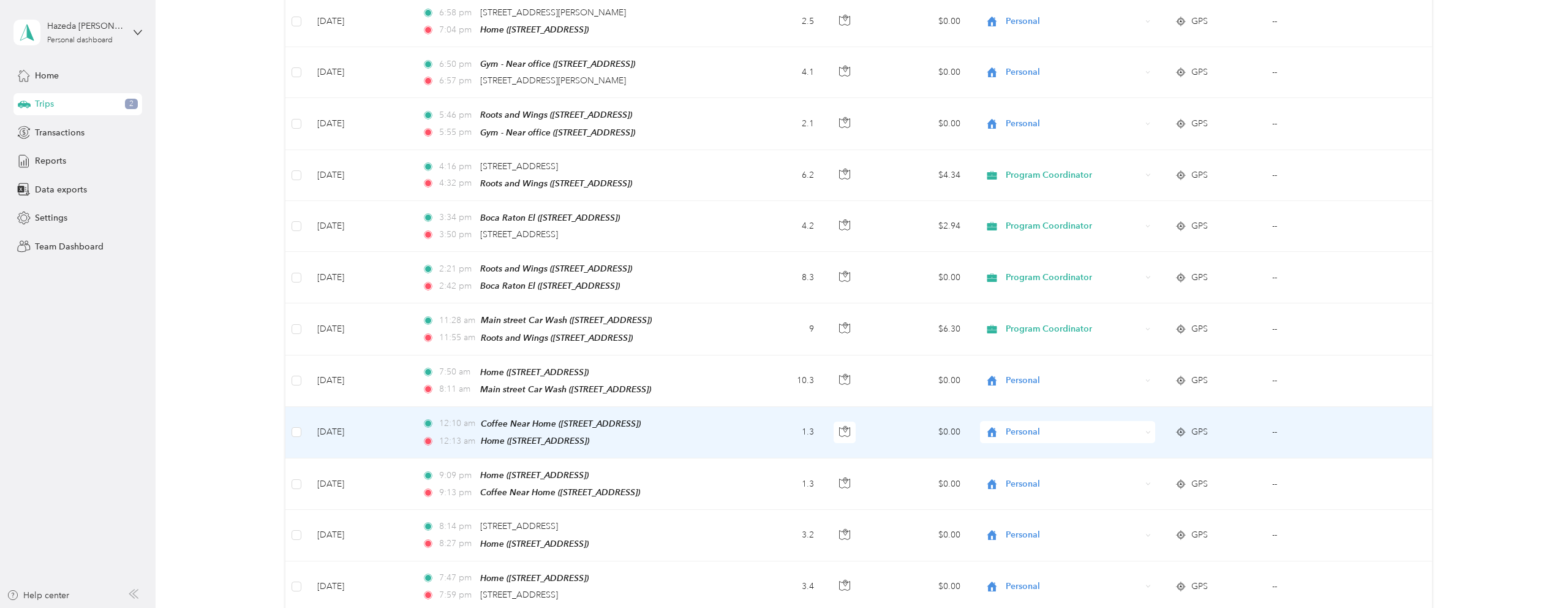
scroll to position [4900, 0]
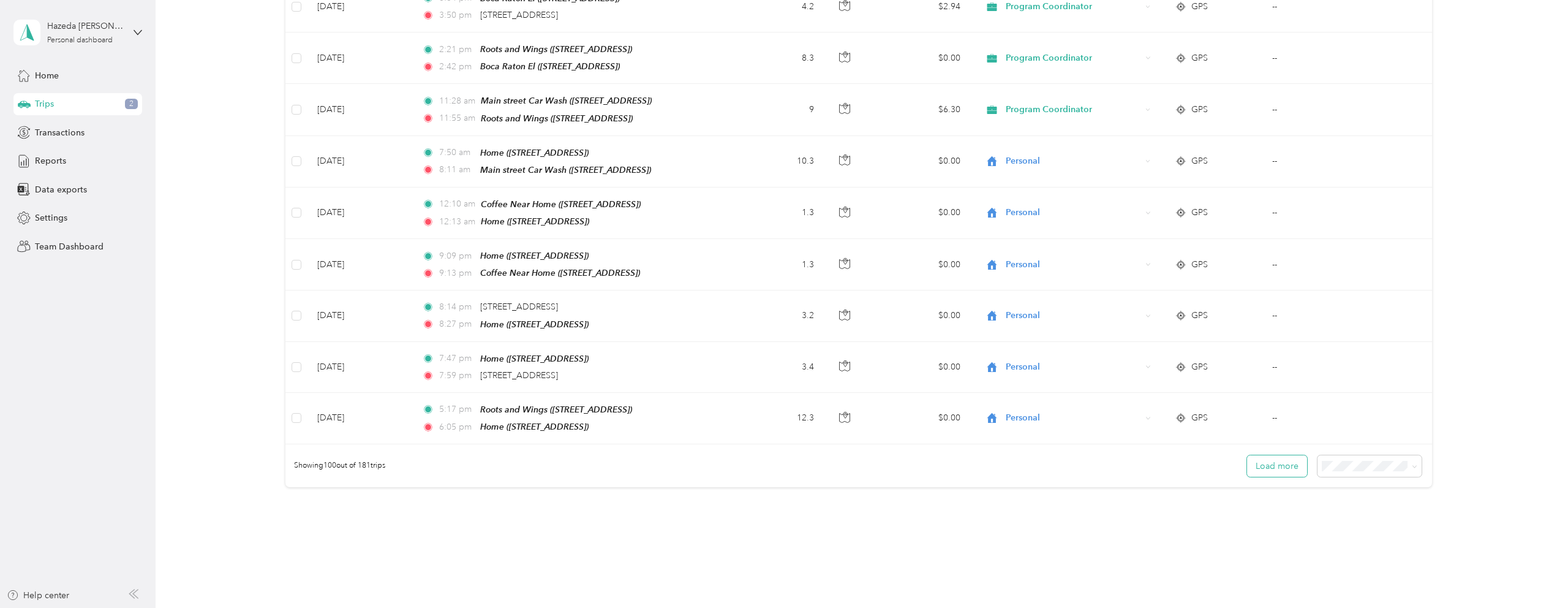
click at [1286, 456] on button "Load more" at bounding box center [1276, 466] width 60 height 22
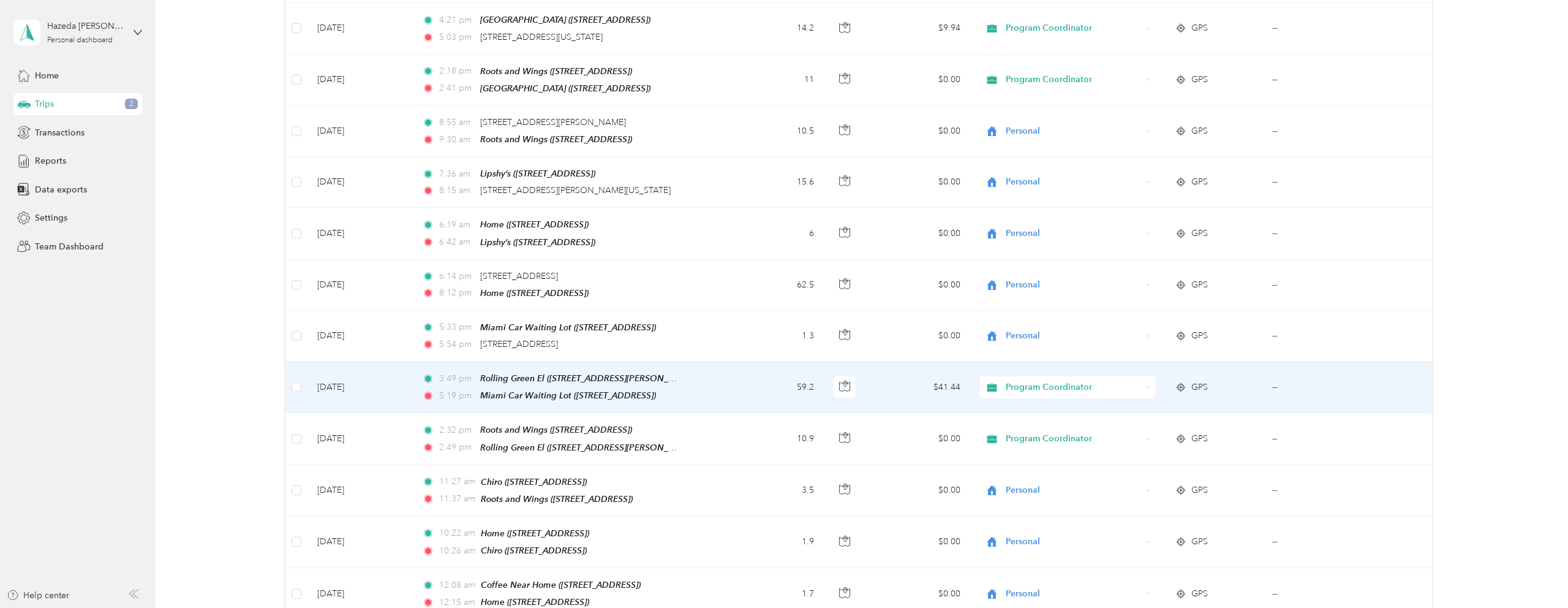
scroll to position [6639, 0]
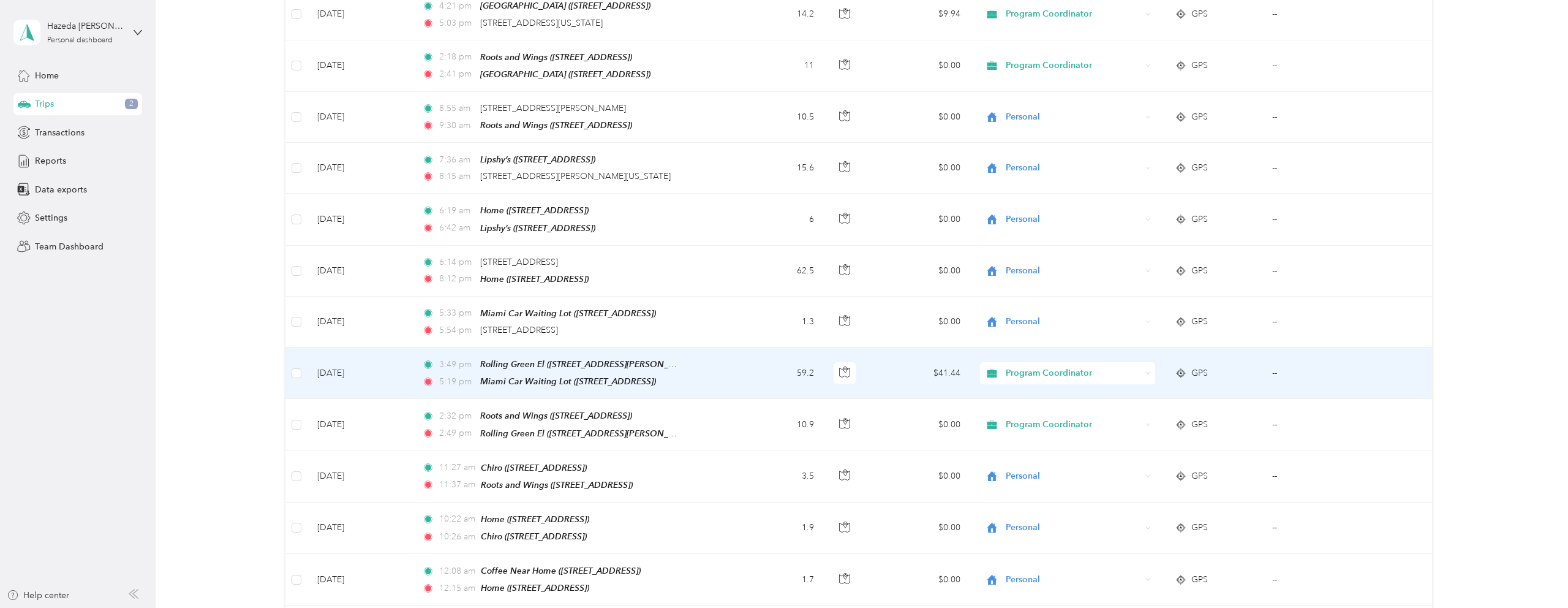
click at [1006, 367] on span "Program Coordinator" at bounding box center [1073, 373] width 135 height 13
click at [1046, 355] on li "Personal" at bounding box center [1067, 353] width 175 height 22
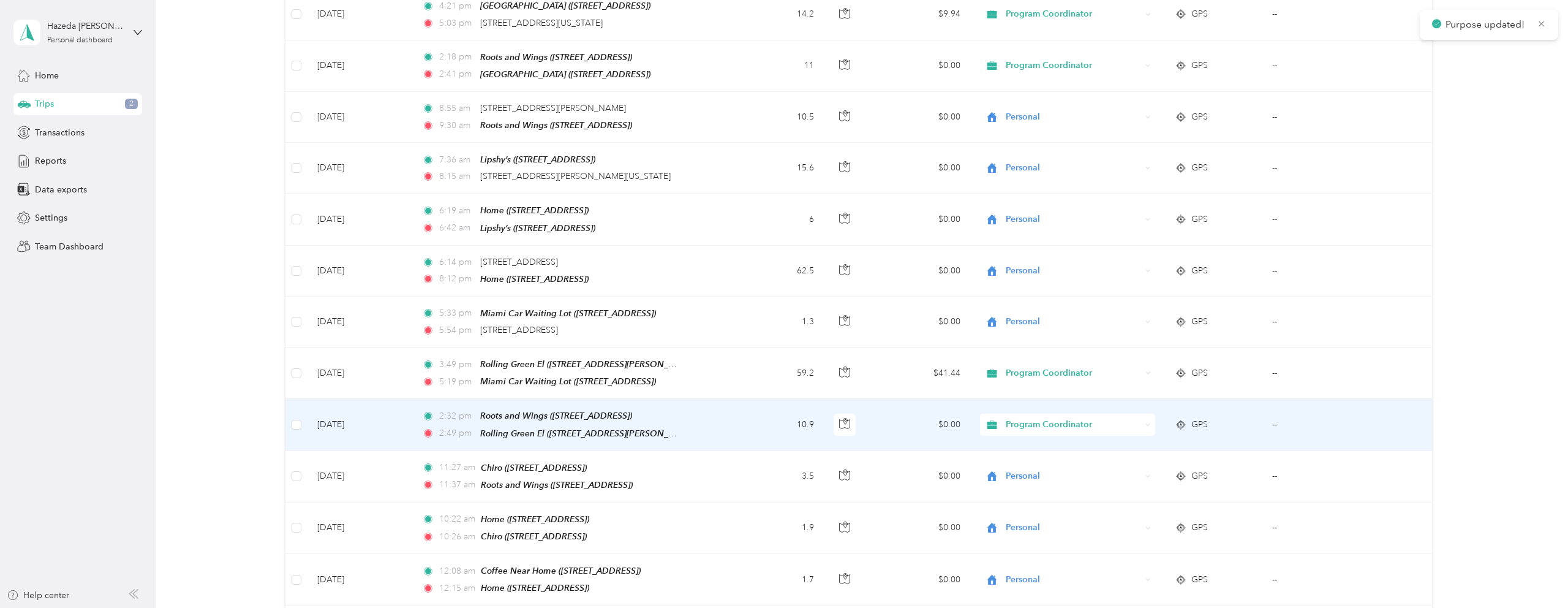
click at [1094, 418] on span "Program Coordinator" at bounding box center [1073, 424] width 135 height 13
click at [1053, 396] on li "Personal" at bounding box center [1067, 404] width 175 height 22
click at [1033, 418] on span "Personal" at bounding box center [1073, 424] width 135 height 13
click at [1033, 422] on span "Program Coordinator" at bounding box center [1079, 425] width 137 height 13
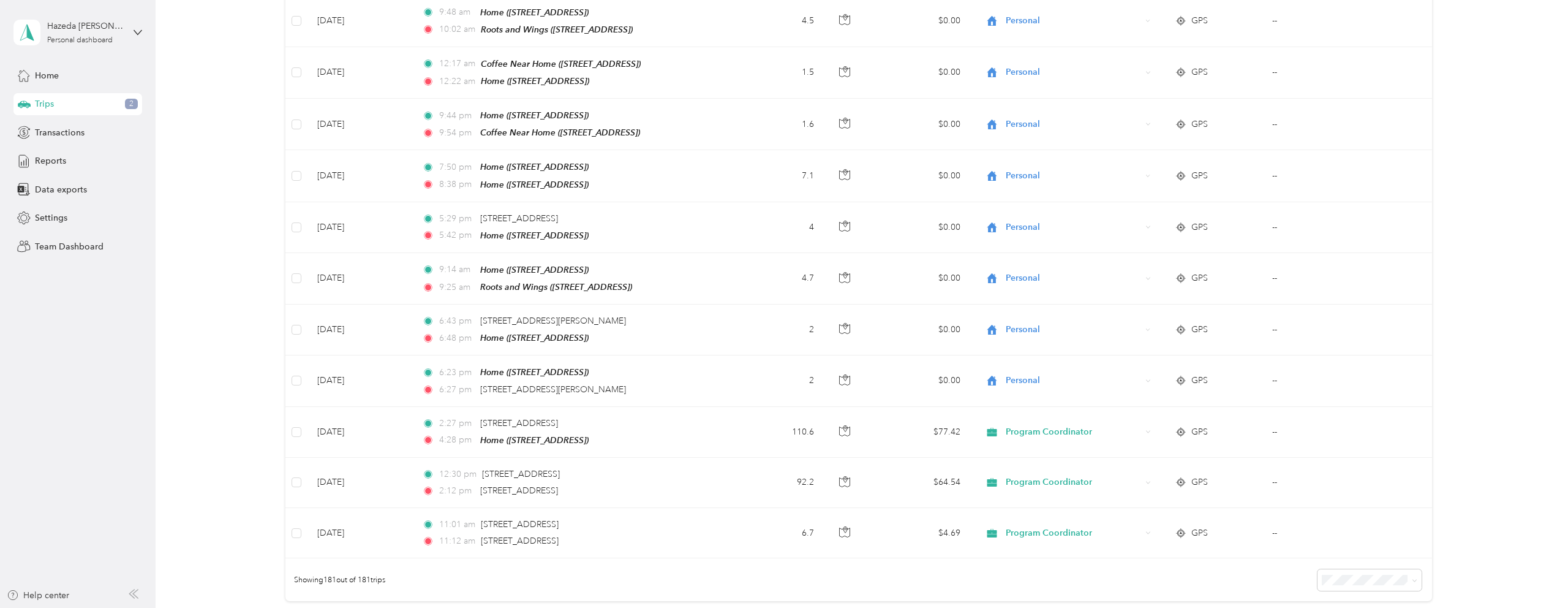
scroll to position [8941, 0]
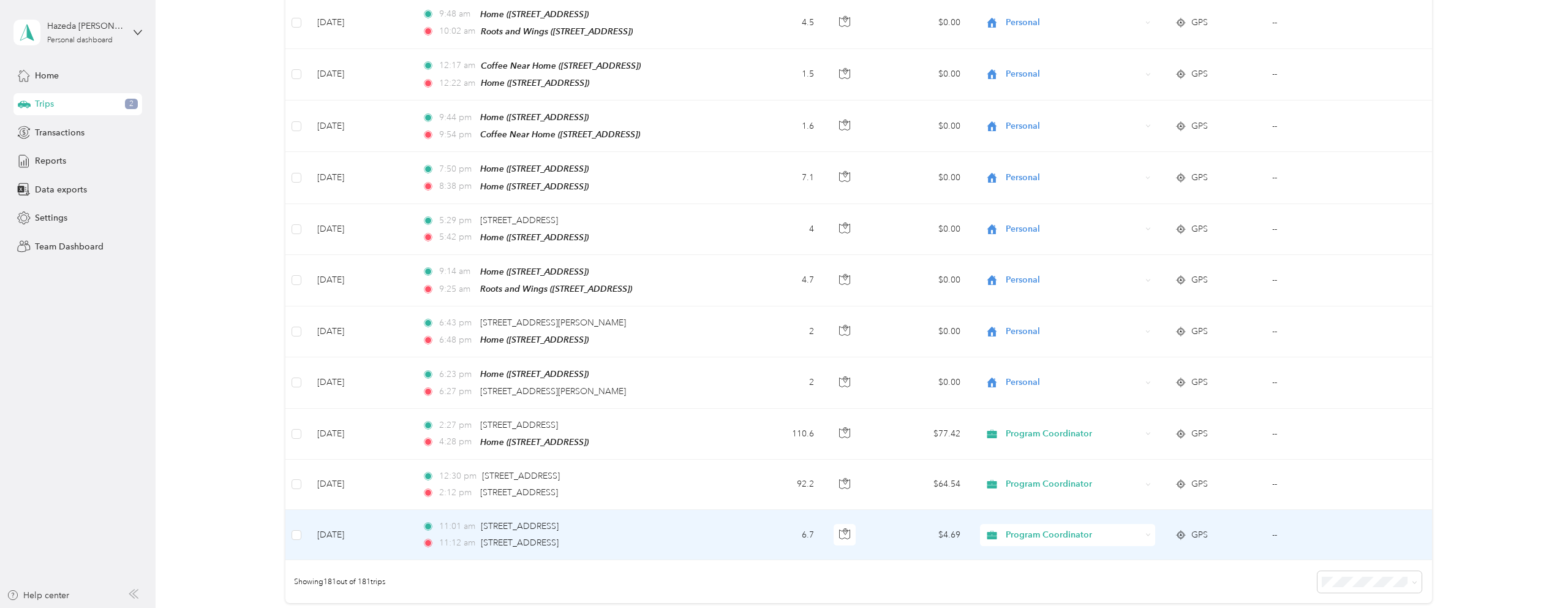
click at [1131, 528] on span "Program Coordinator" at bounding box center [1073, 534] width 135 height 13
click at [1080, 292] on span "Personal" at bounding box center [1079, 296] width 137 height 13
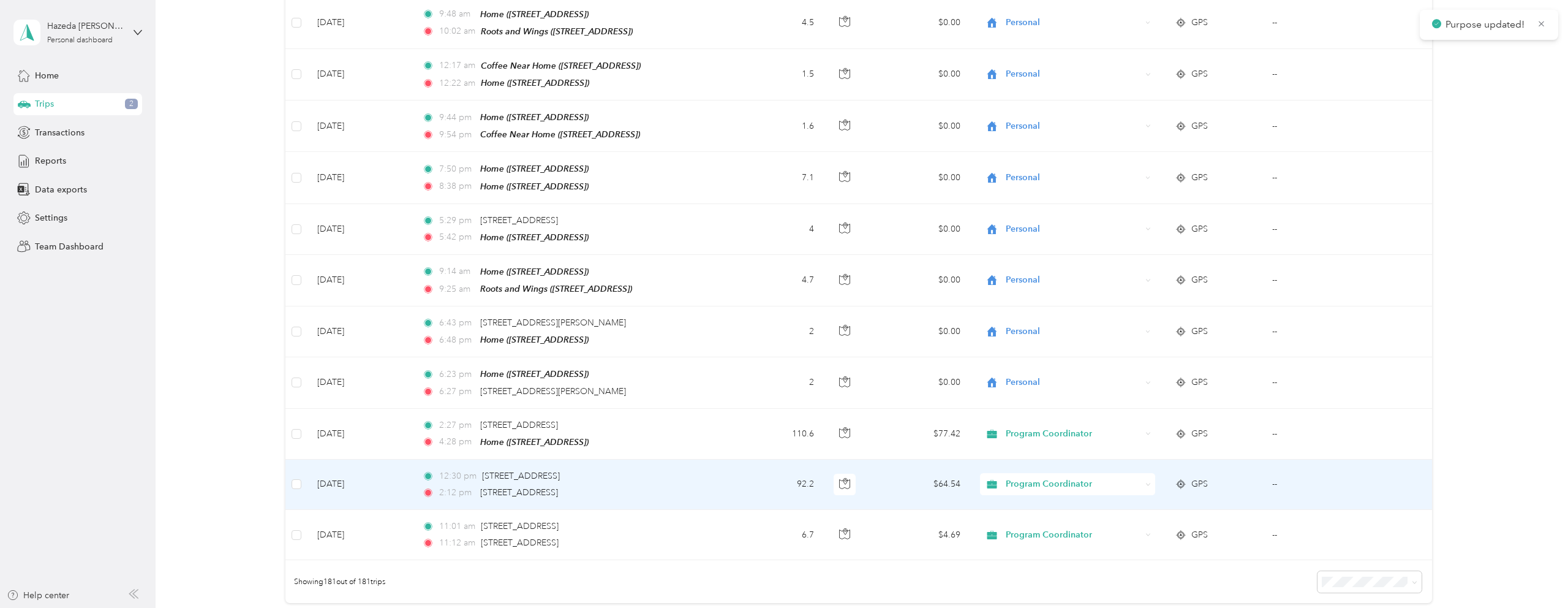
click at [1033, 477] on span "Program Coordinator" at bounding box center [1073, 483] width 135 height 13
click at [1024, 443] on span "Personal" at bounding box center [1079, 442] width 137 height 13
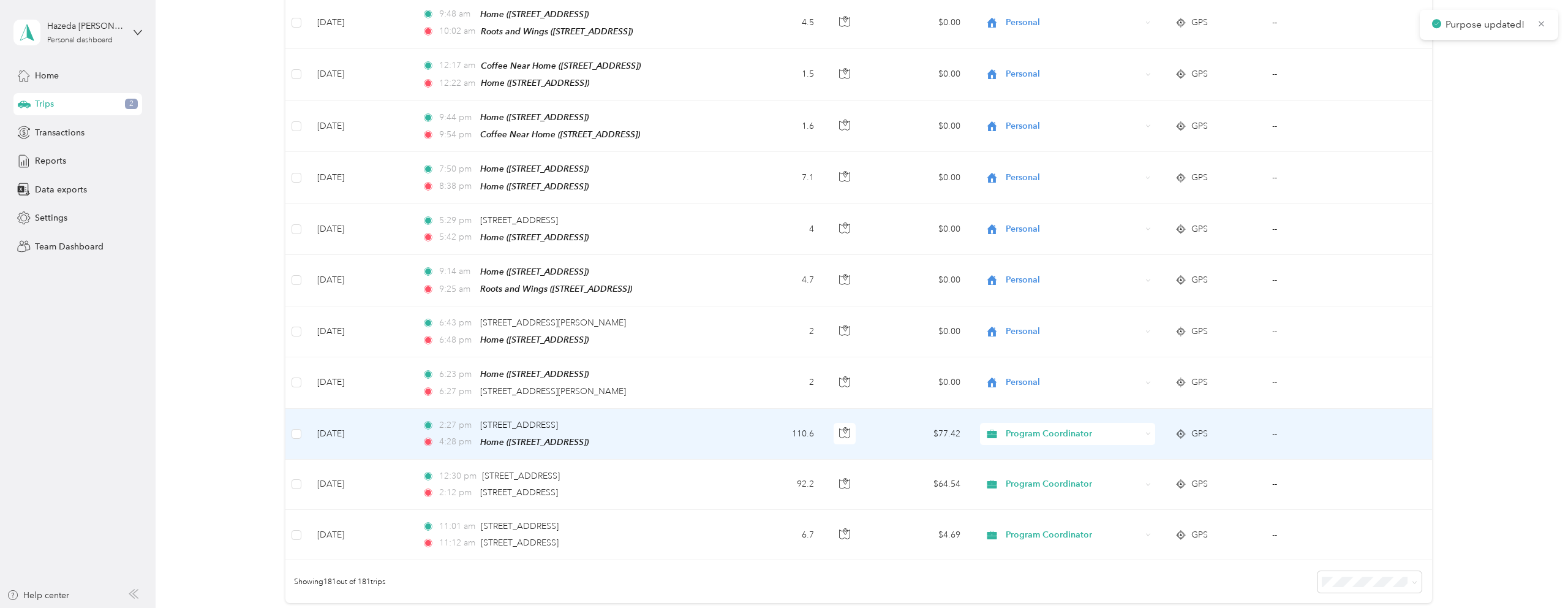
click at [1046, 427] on span "Program Coordinator" at bounding box center [1073, 433] width 135 height 13
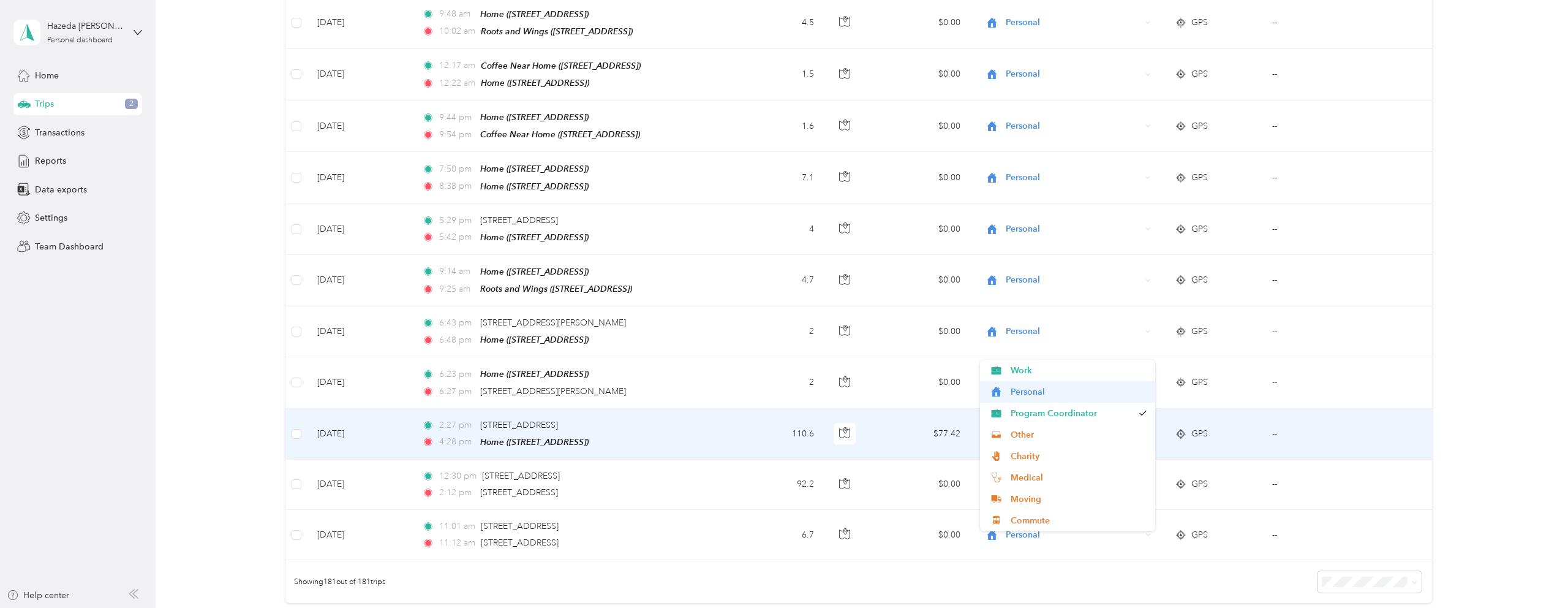
click at [1035, 395] on span "Personal" at bounding box center [1079, 392] width 137 height 13
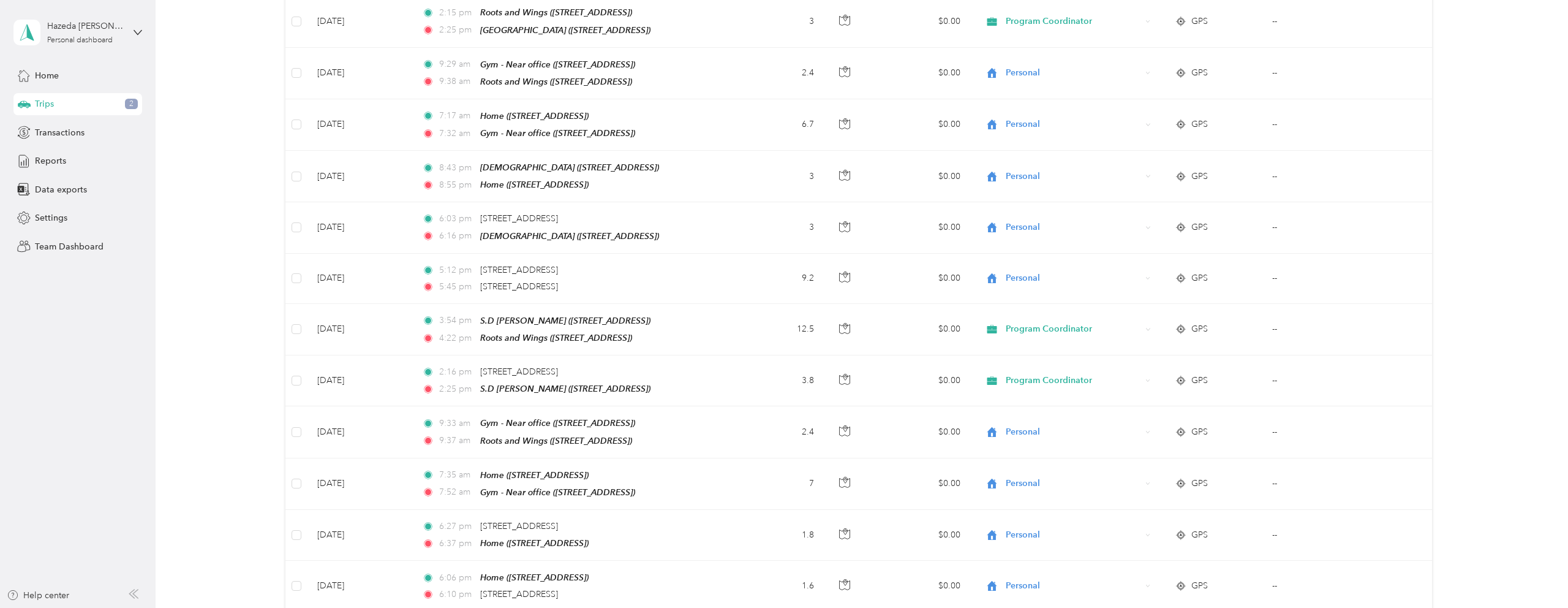
scroll to position [0, 0]
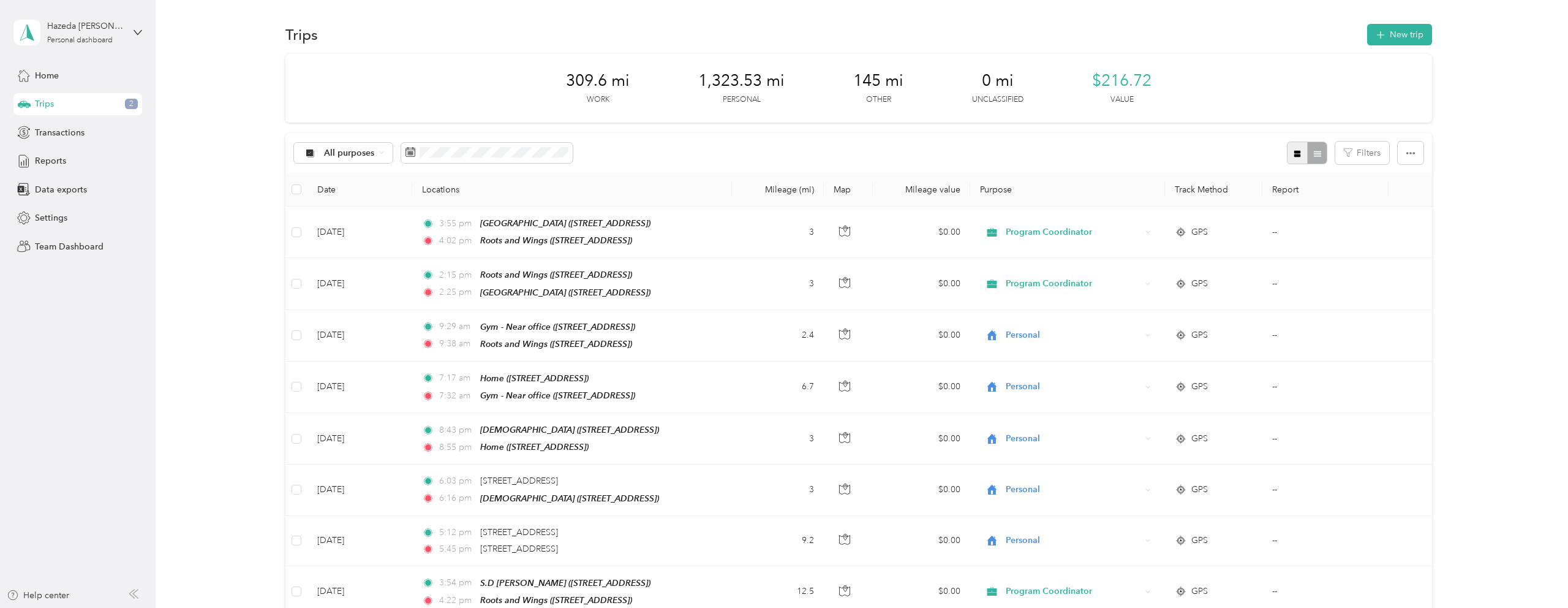
click at [1301, 153] on icon "button" at bounding box center [1298, 153] width 7 height 7
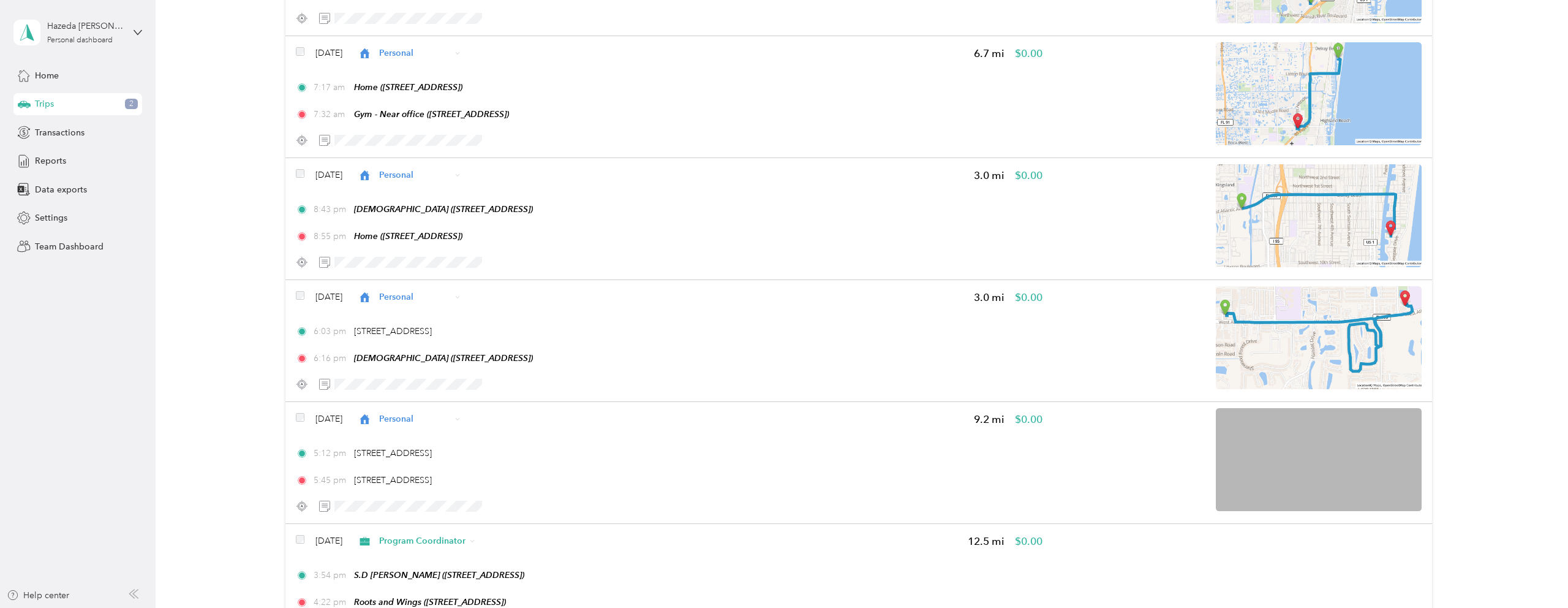
scroll to position [524, 0]
